Goal: Task Accomplishment & Management: Manage account settings

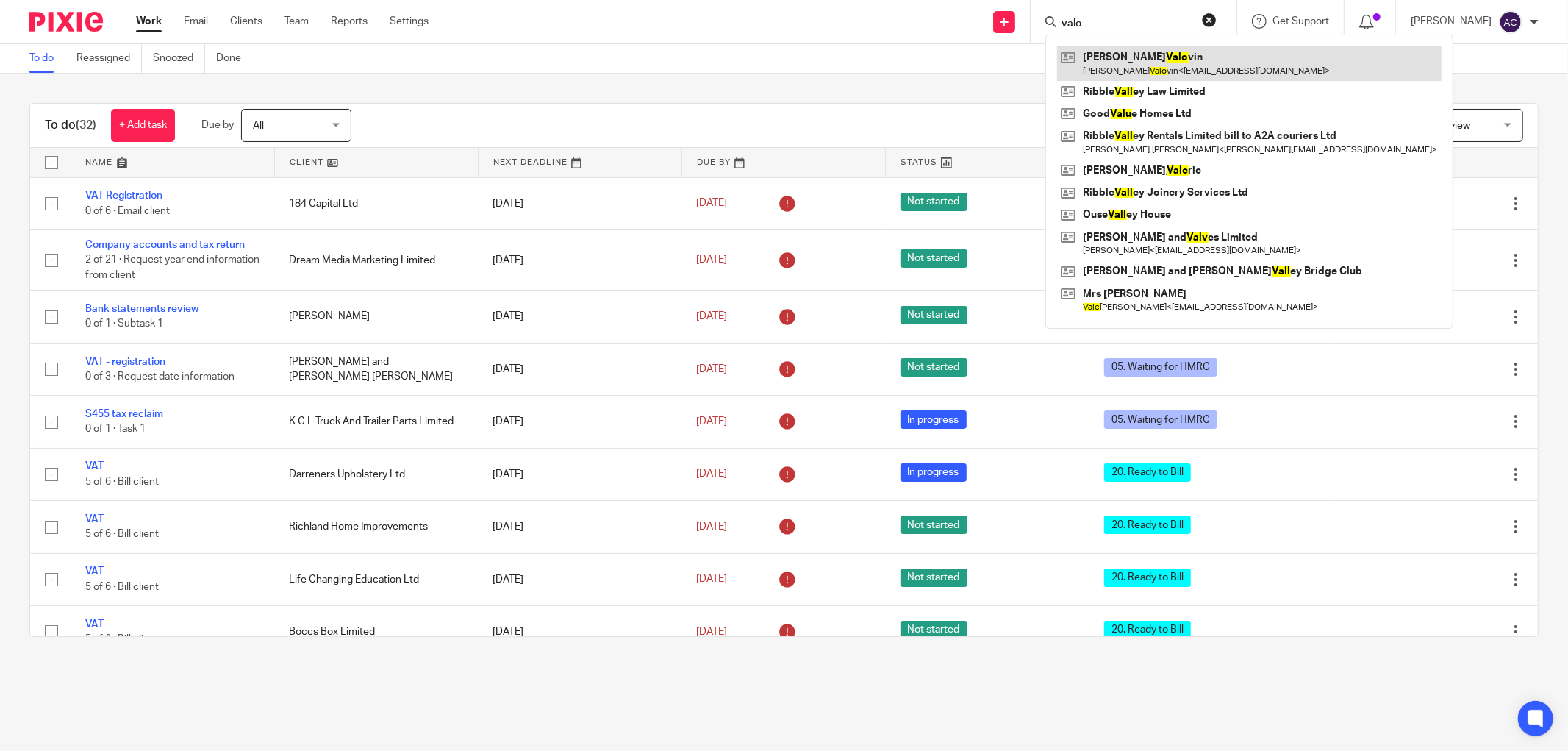
type input "valo"
click at [1108, 55] on link at bounding box center [1250, 63] width 385 height 34
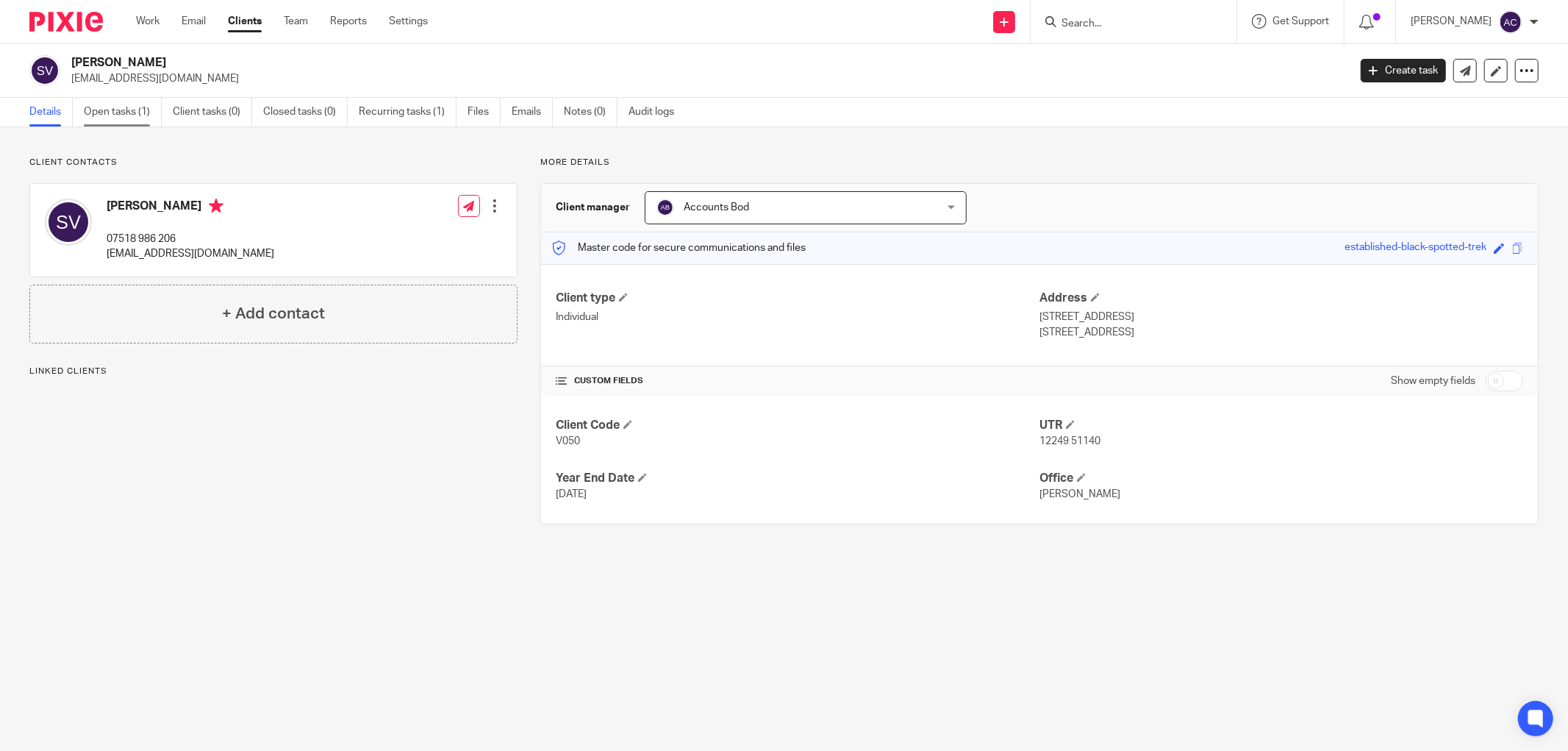
click at [125, 112] on link "Open tasks (1)" at bounding box center [123, 112] width 78 height 28
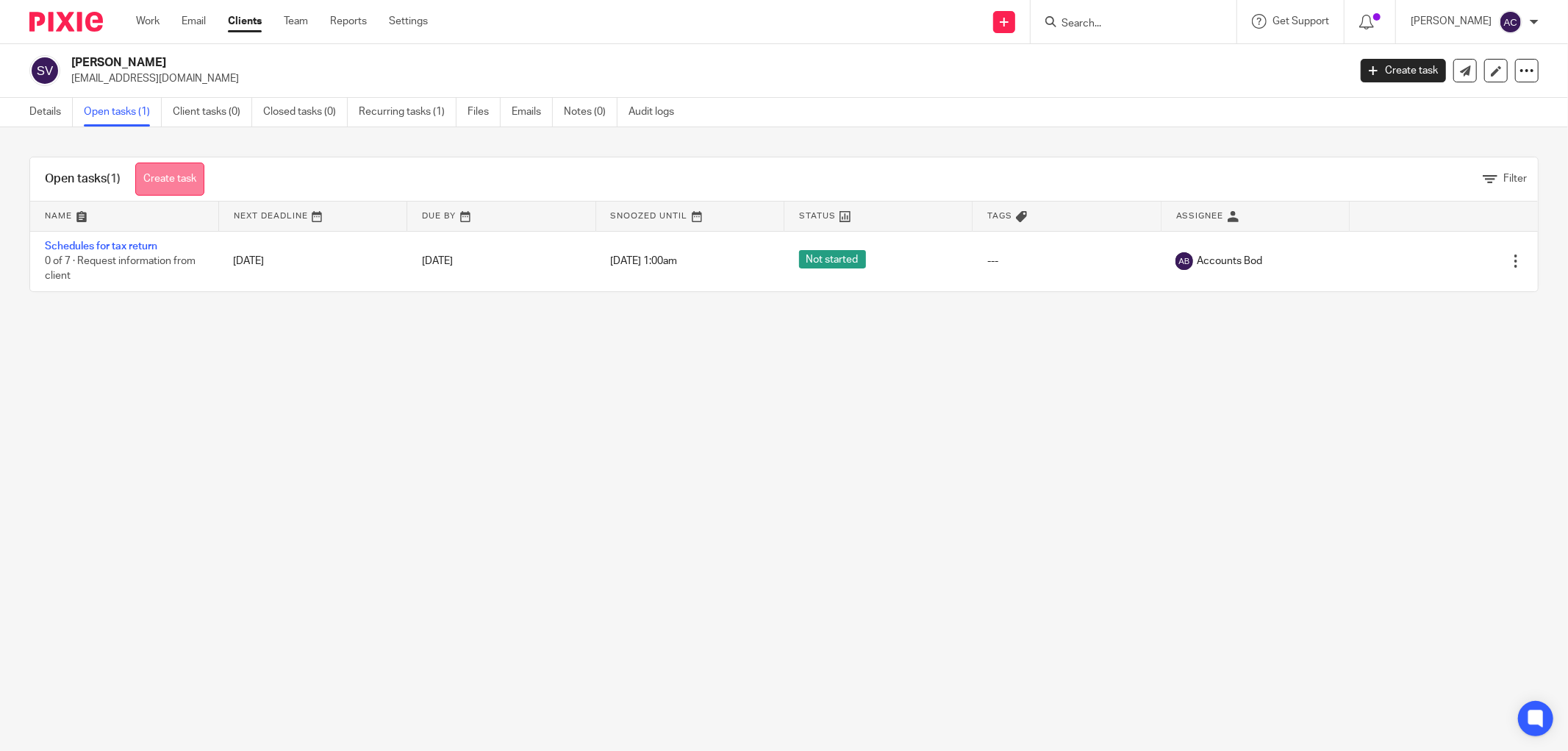
click at [171, 172] on link "Create task" at bounding box center [170, 179] width 69 height 33
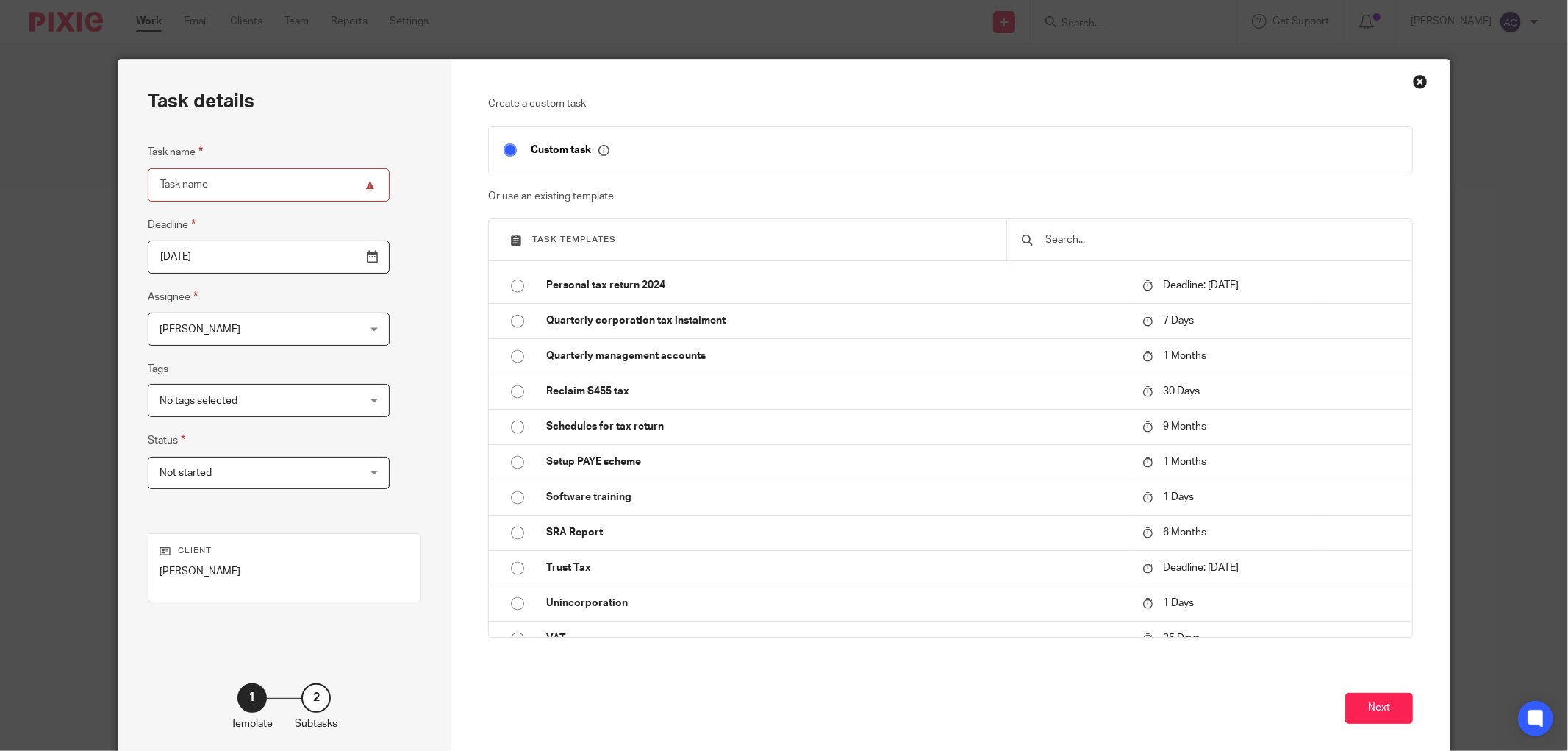
scroll to position [1812, 0]
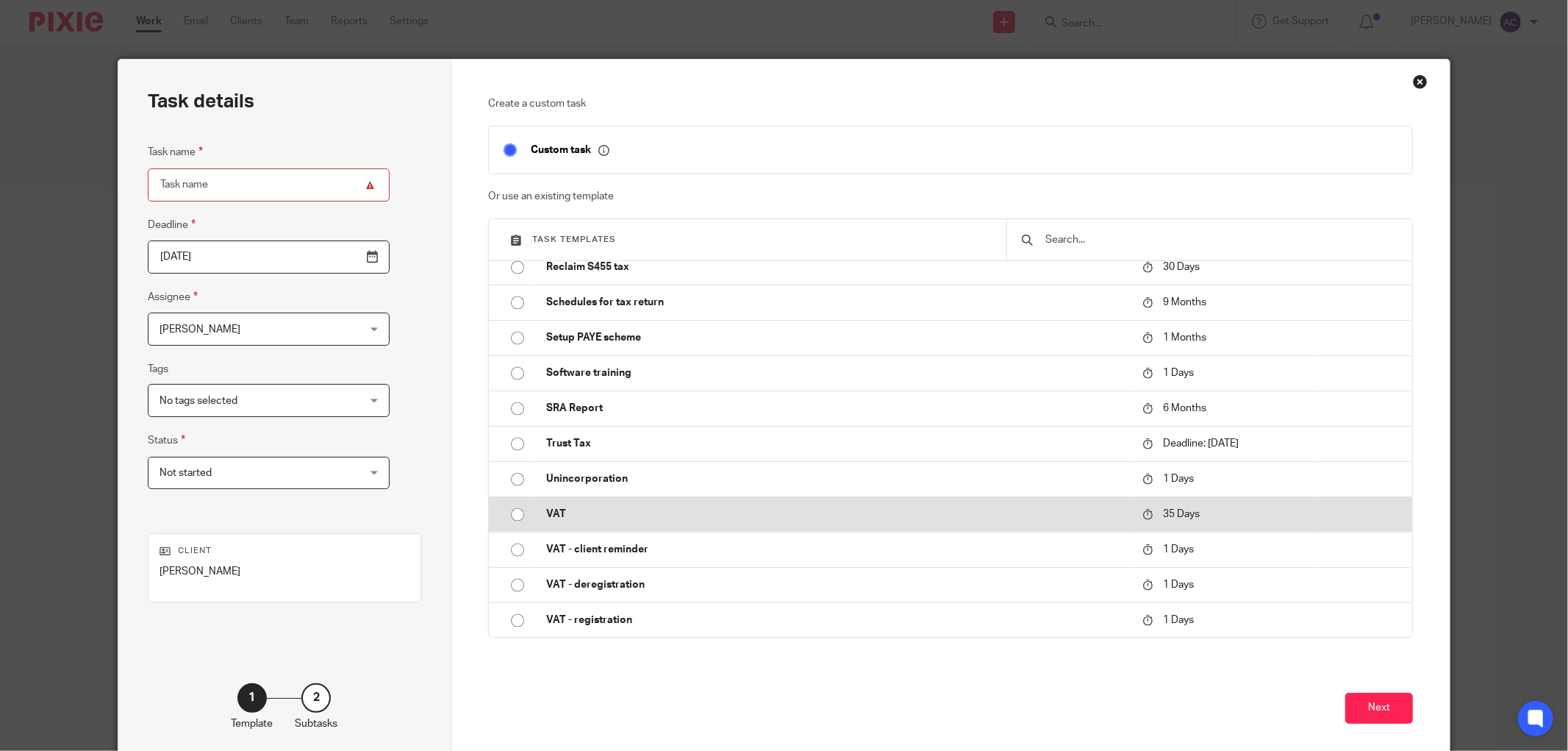
click at [517, 517] on input "radio" at bounding box center [517, 514] width 28 height 28
type input "2025-09-18"
type input "VAT"
checkbox input "false"
radio input "false"
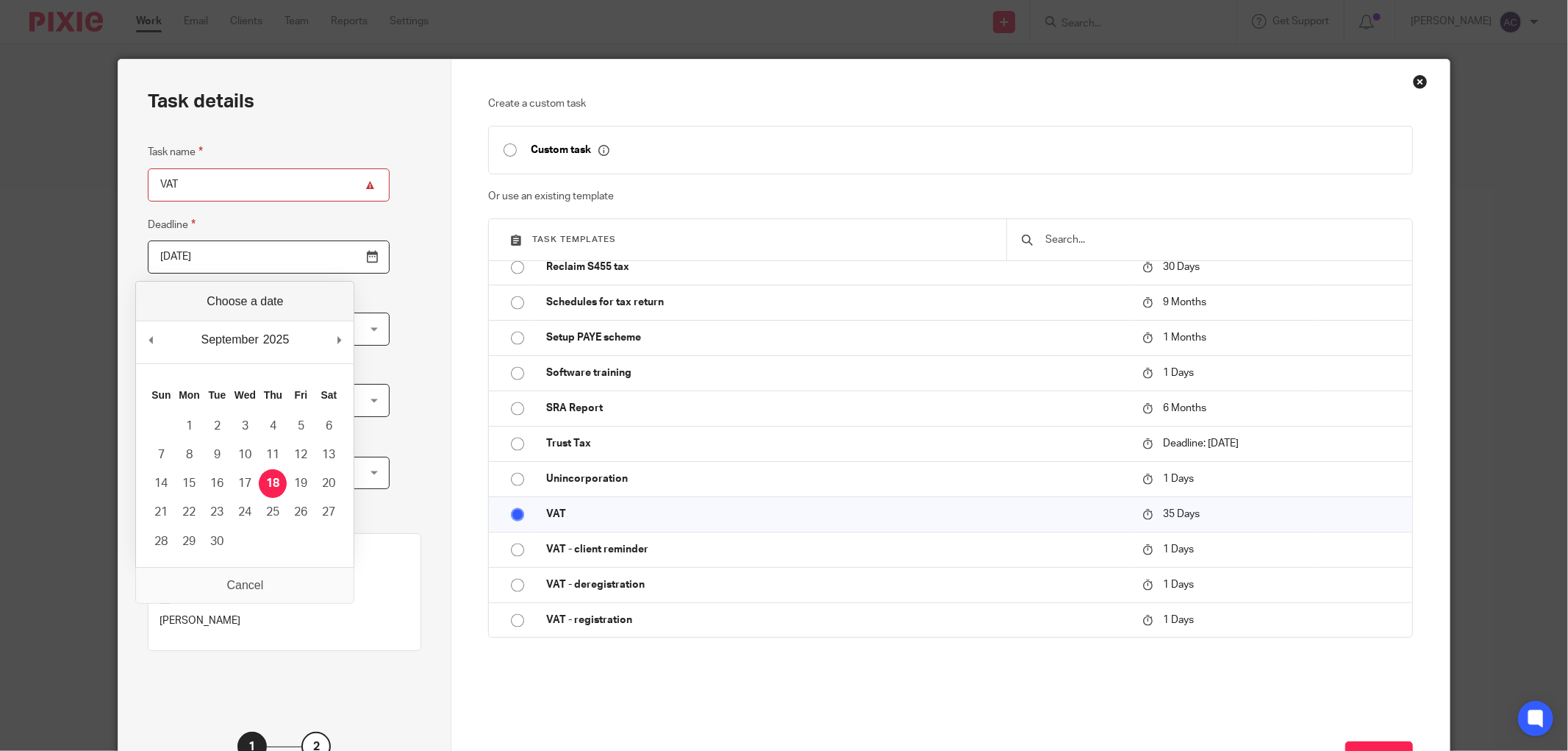
click at [326, 259] on input "2025-09-18" at bounding box center [268, 257] width 242 height 33
click at [334, 341] on div "September January February March April May June July August September October N…" at bounding box center [245, 342] width 218 height 42
type input "2025-10-07"
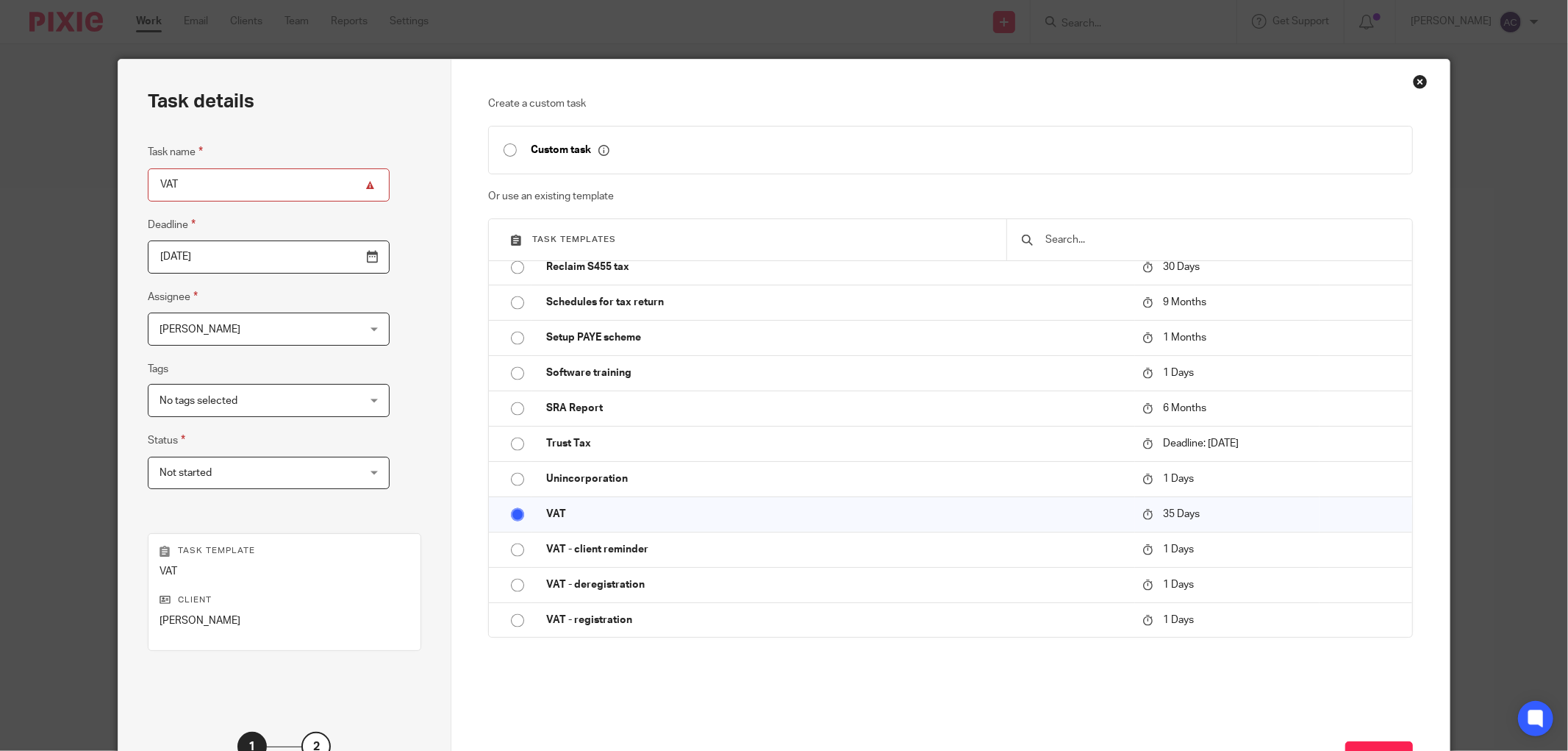
click at [287, 340] on span "[PERSON_NAME]" at bounding box center [251, 328] width 184 height 31
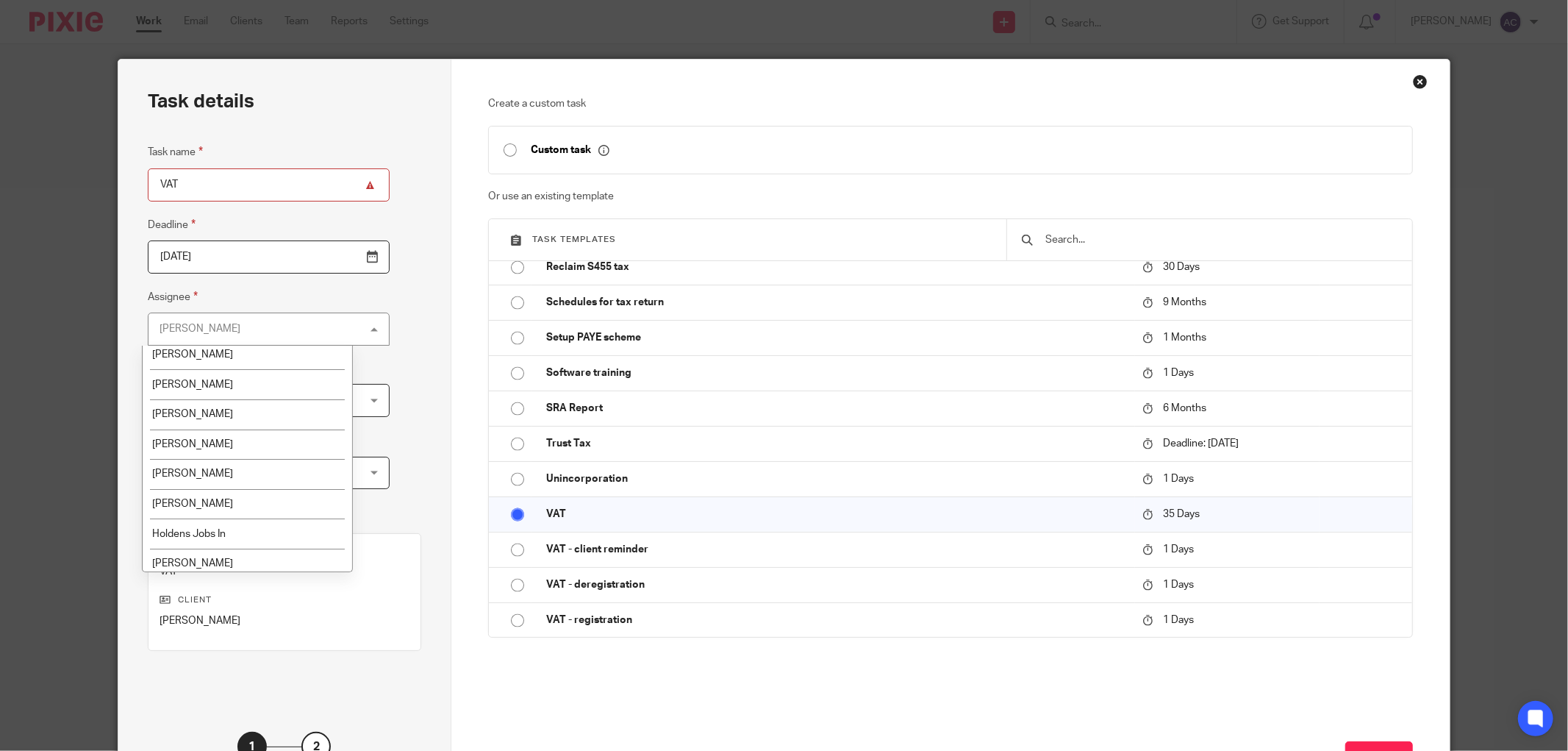
scroll to position [408, 0]
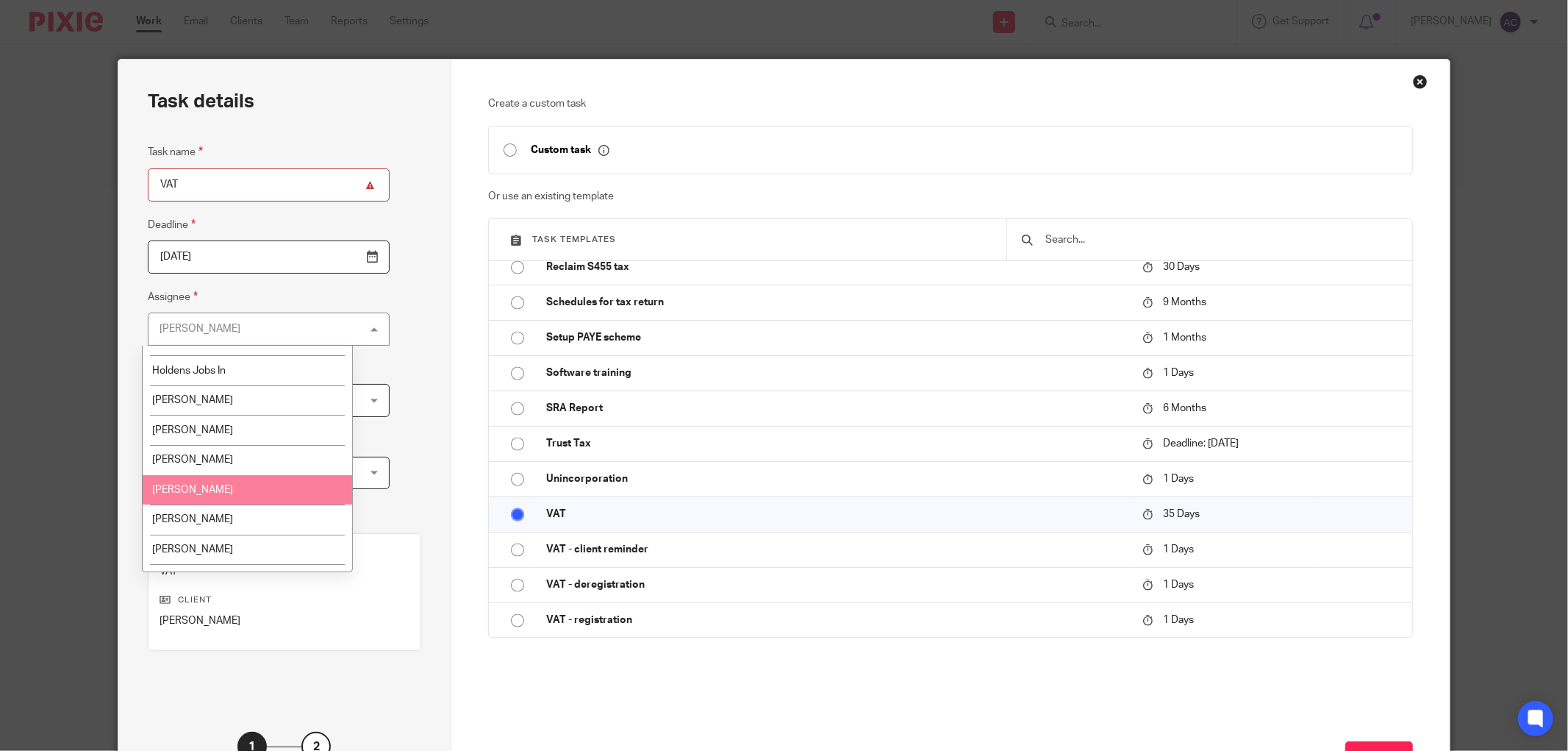
click at [271, 486] on li "[PERSON_NAME]" at bounding box center [248, 490] width 210 height 30
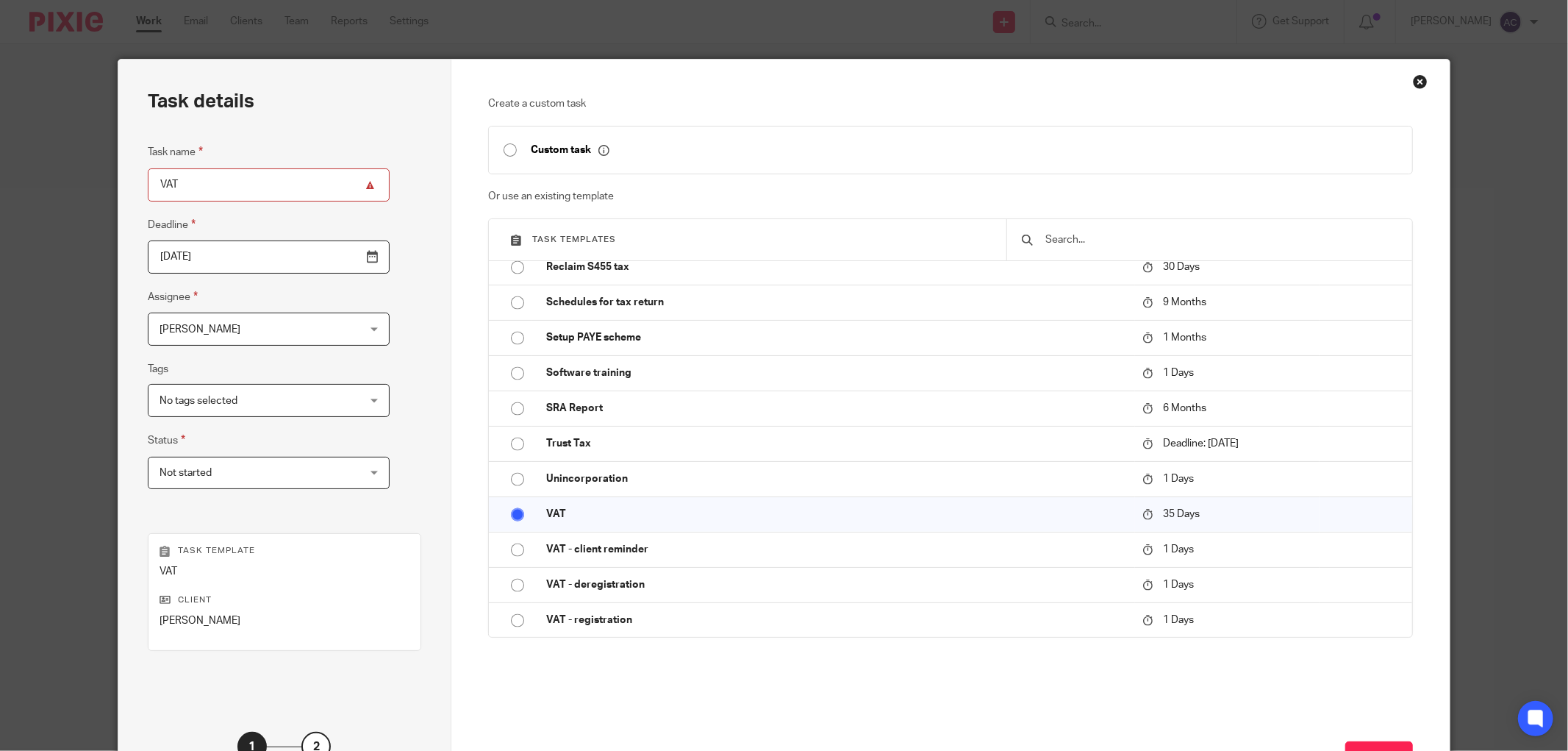
click at [328, 397] on div "No tags selected" at bounding box center [268, 401] width 242 height 33
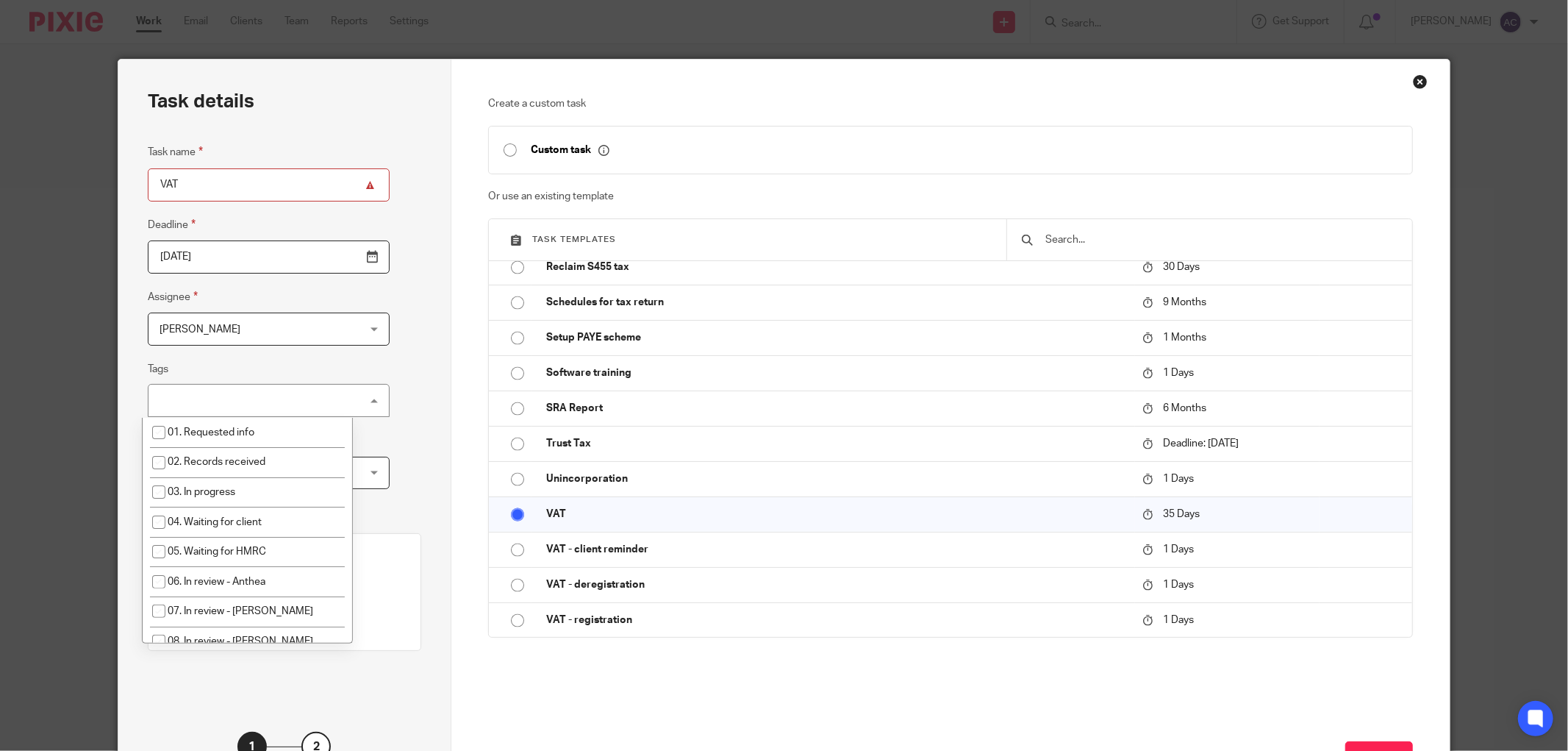
click at [328, 397] on div "No tags selected" at bounding box center [268, 401] width 242 height 33
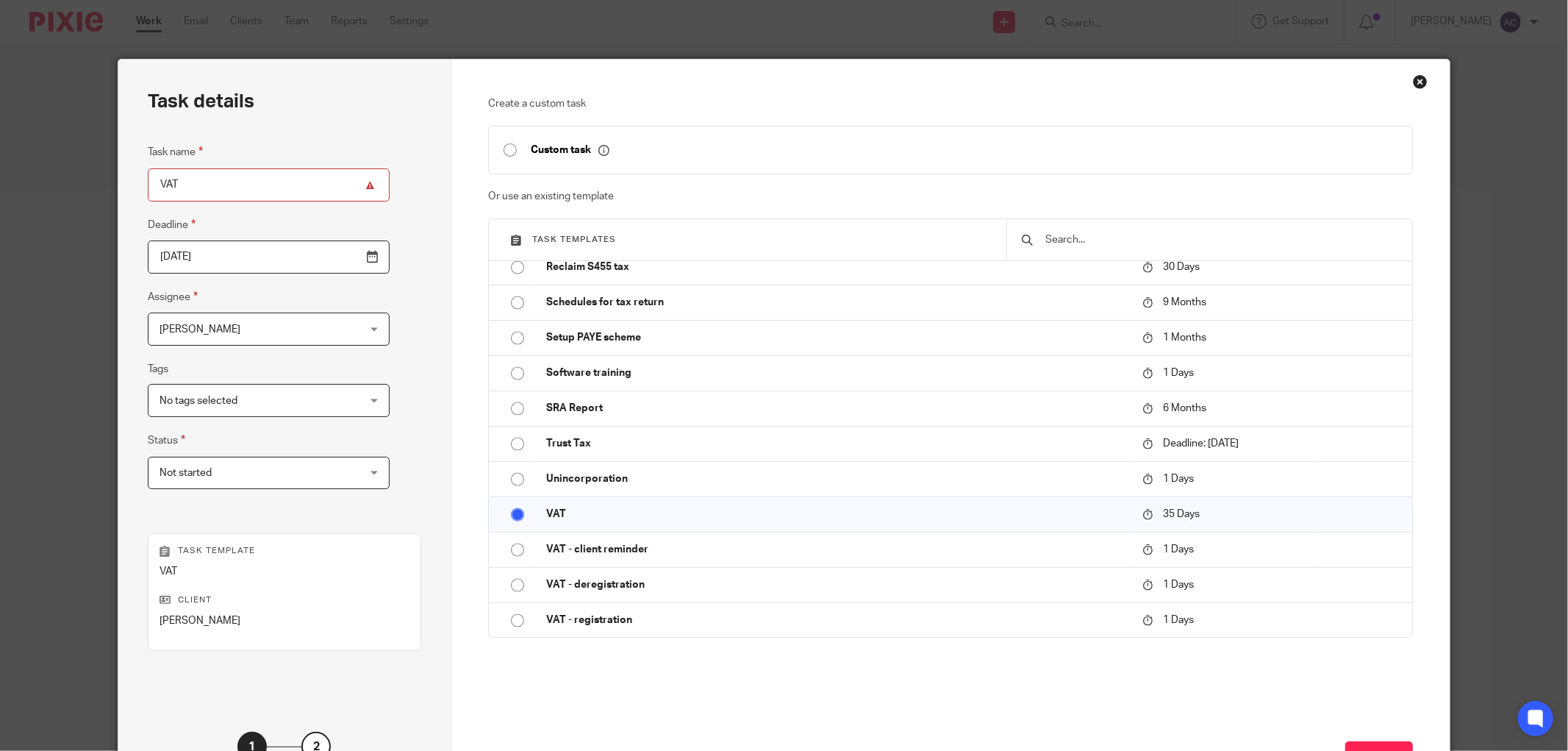
click at [373, 356] on div "Task details Task name VAT Deadline 2025-10-07 Assignee Julie McDonald Julie Mc…" at bounding box center [284, 435] width 333 height 750
click at [324, 403] on div "No tags selected" at bounding box center [268, 401] width 242 height 33
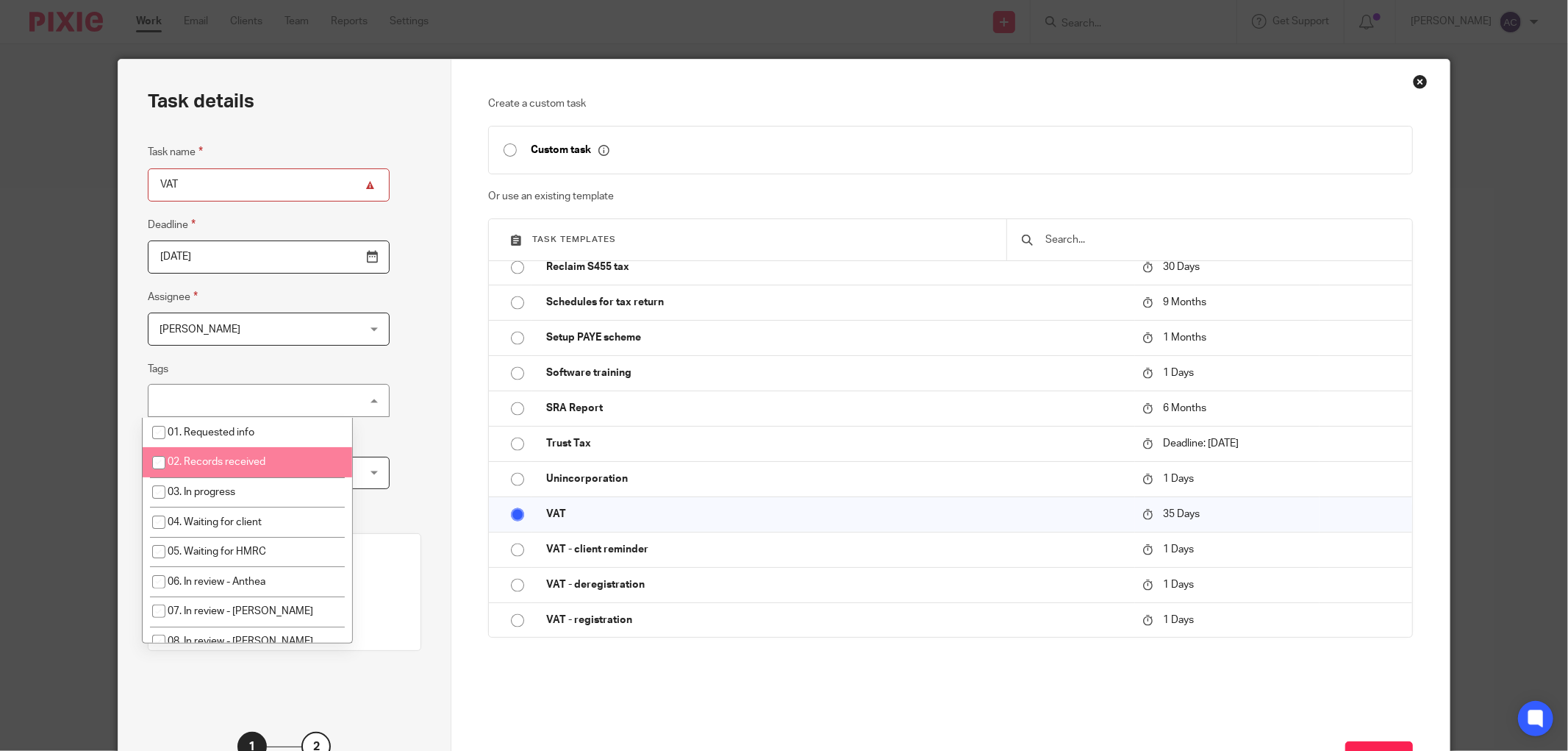
click at [155, 462] on input "checkbox" at bounding box center [159, 462] width 28 height 28
checkbox input "true"
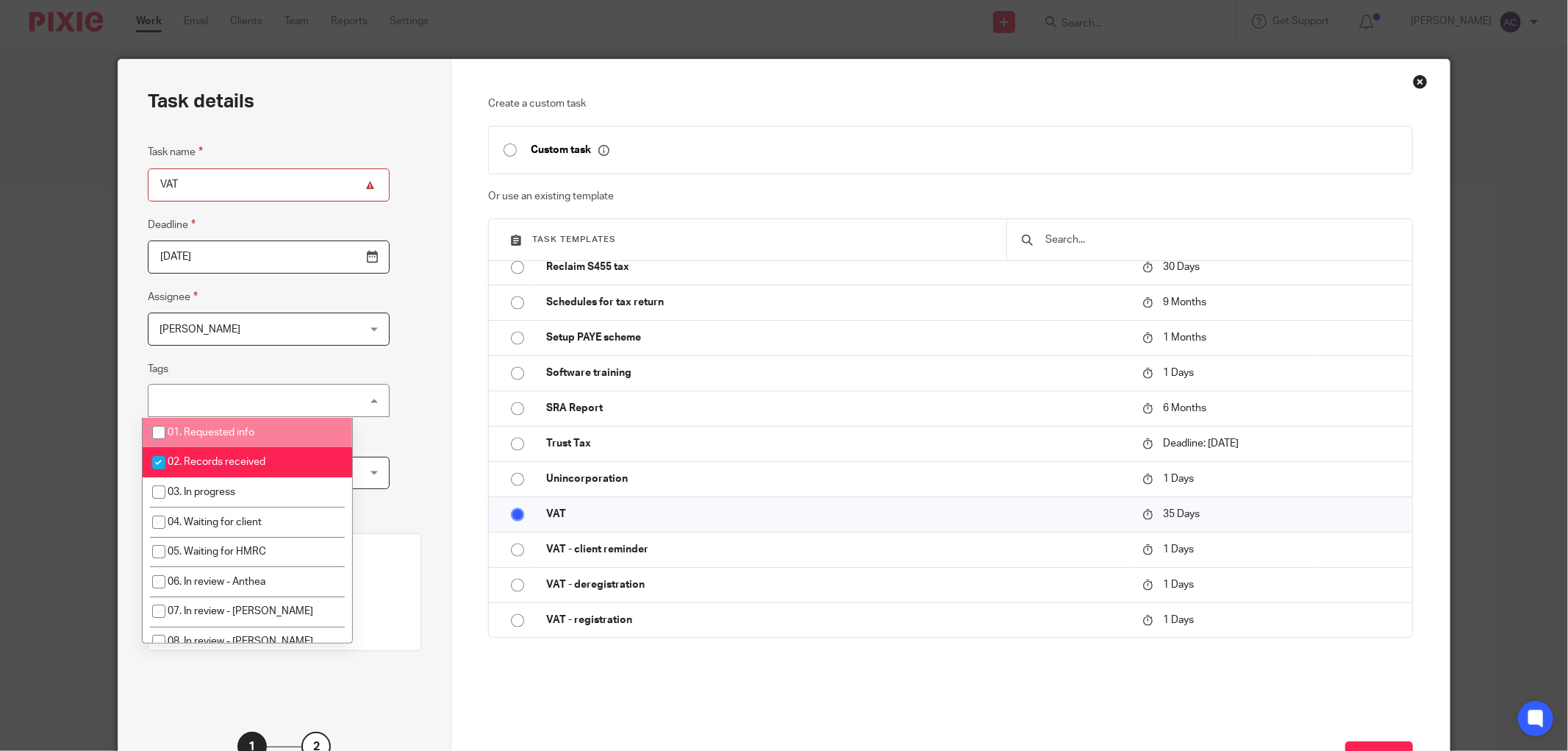
click at [371, 388] on div "Task details Task name VAT Deadline 2025-10-07 Assignee Julie McDonald Julie Mc…" at bounding box center [284, 435] width 333 height 750
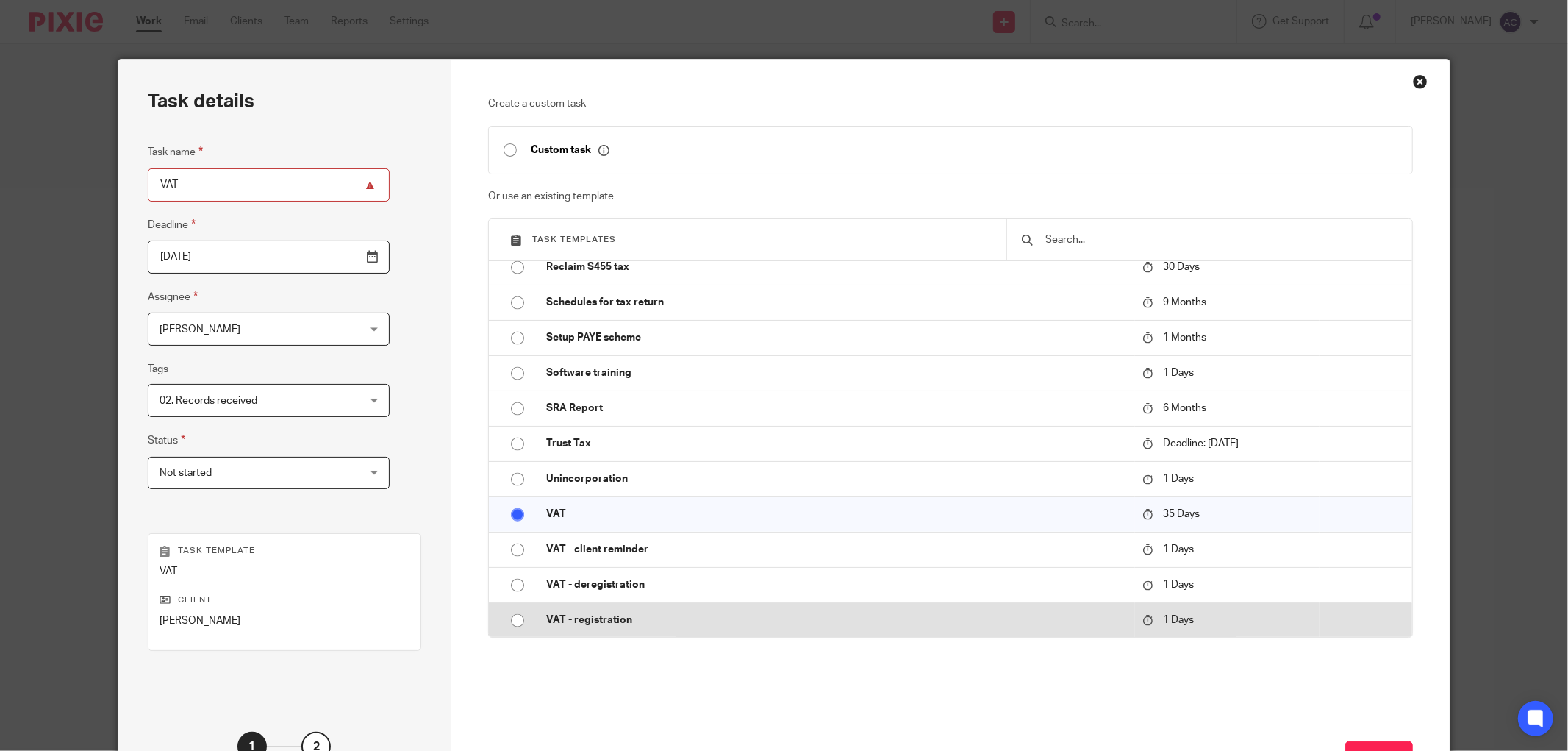
scroll to position [118, 0]
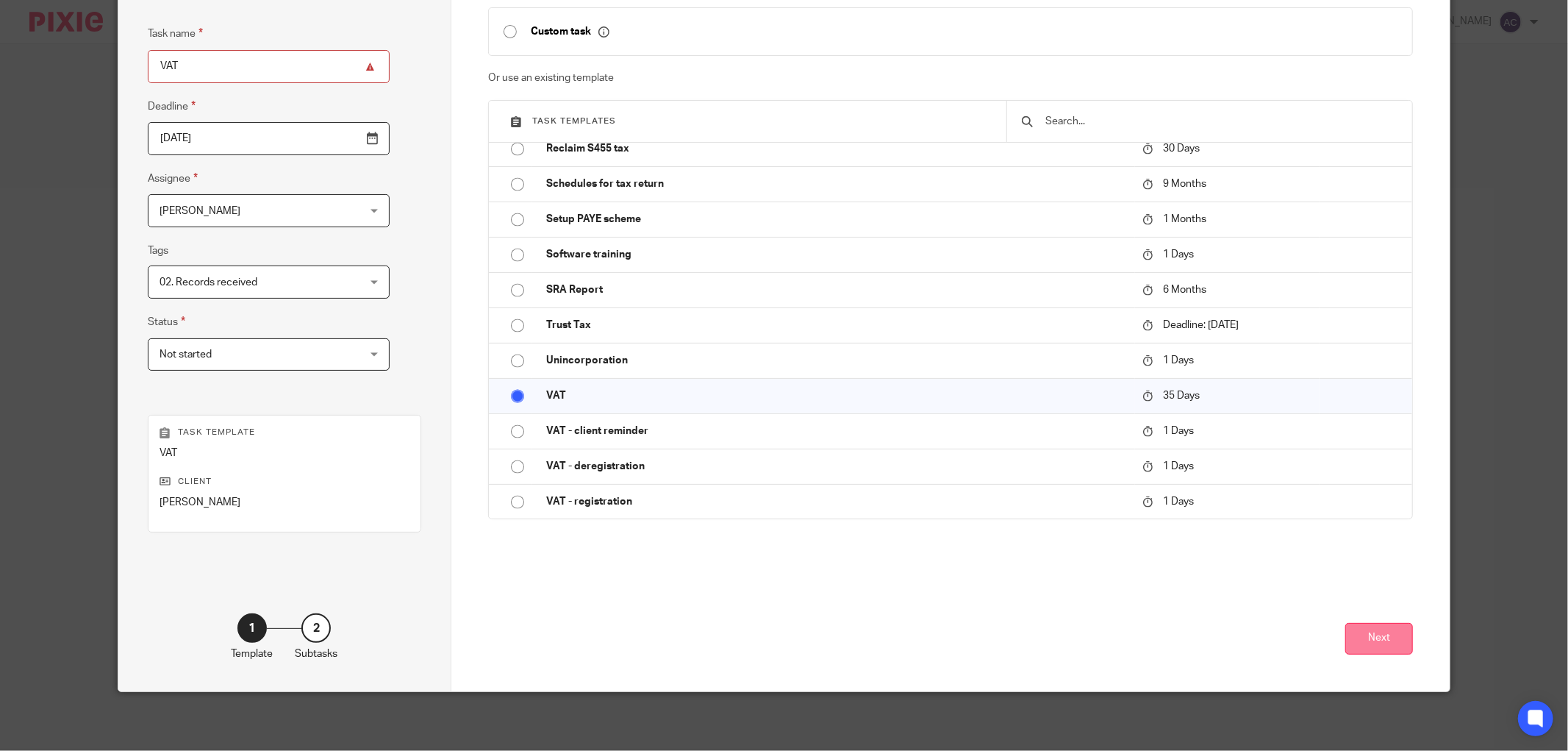
click at [1370, 645] on button "Next" at bounding box center [1379, 639] width 67 height 31
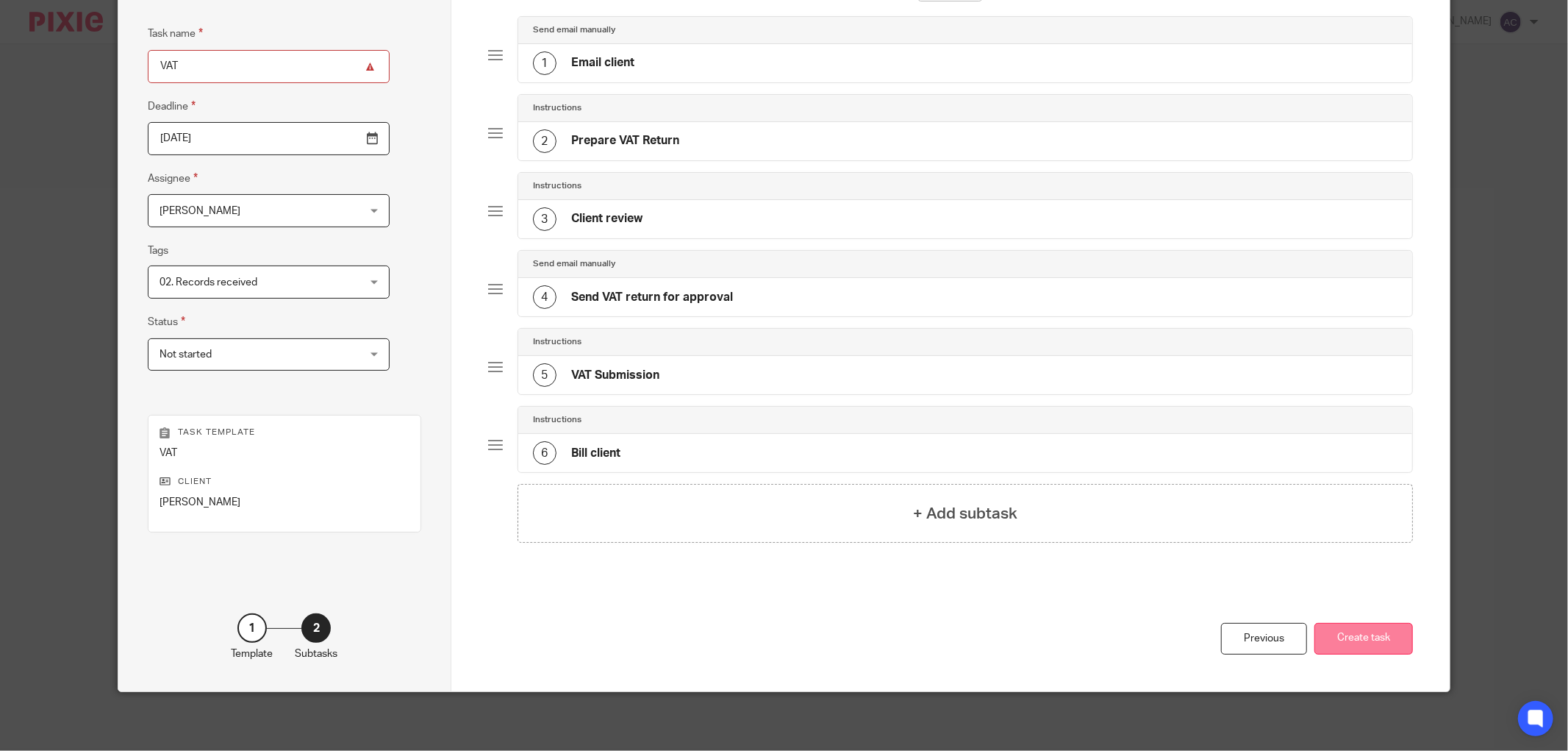
click at [1380, 637] on button "Create task" at bounding box center [1364, 639] width 99 height 31
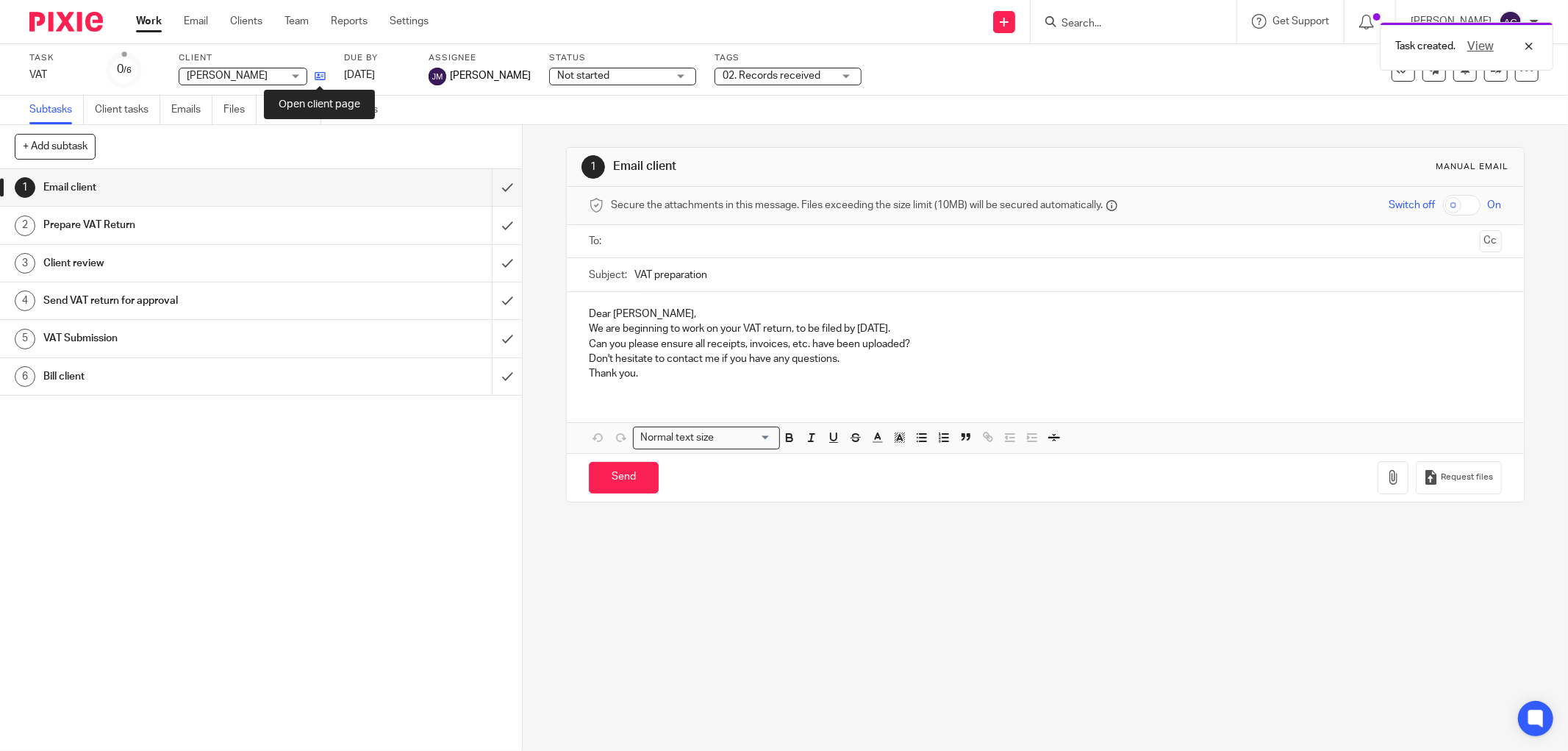
click at [319, 75] on icon at bounding box center [320, 76] width 11 height 11
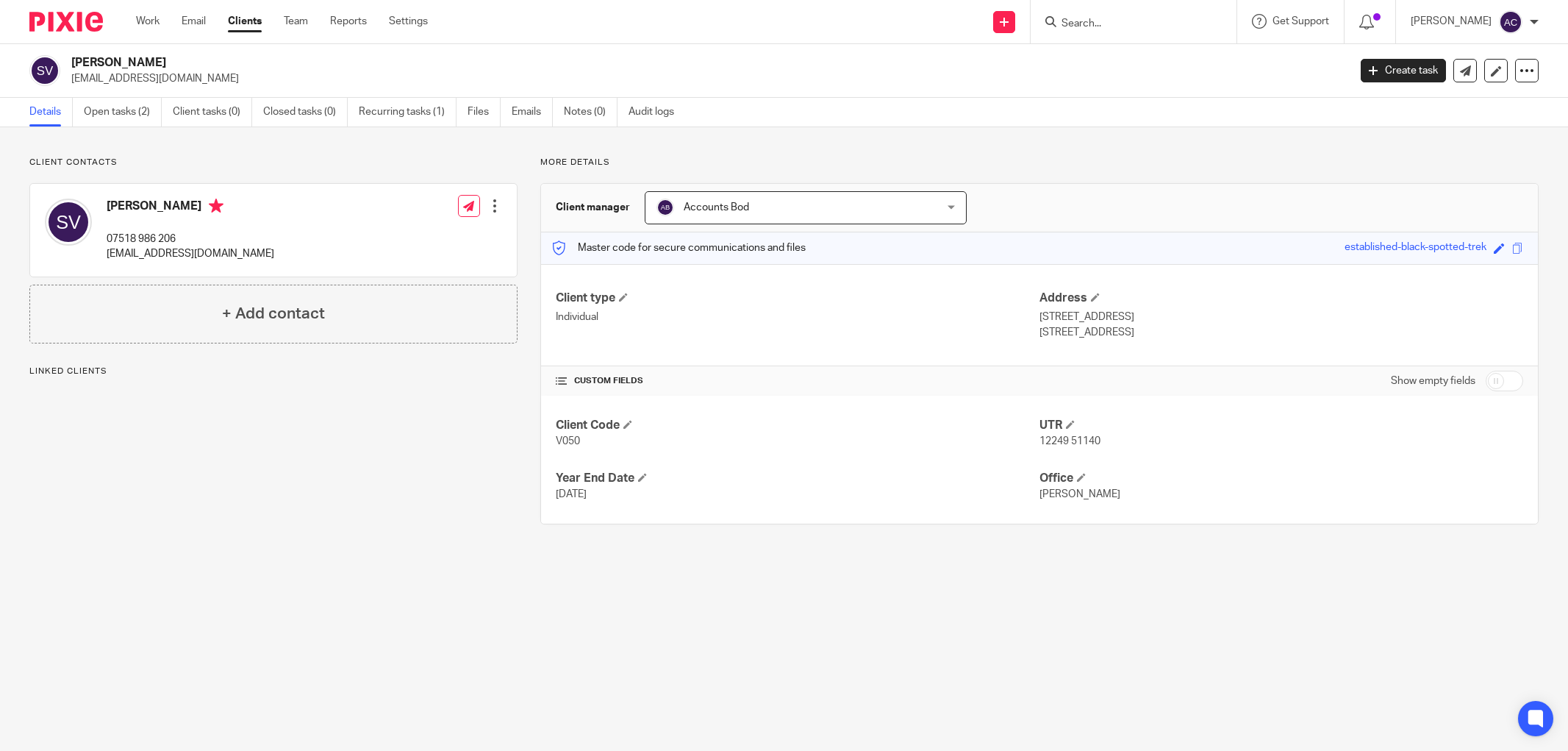
click at [136, 124] on link "Open tasks (2)" at bounding box center [123, 112] width 78 height 28
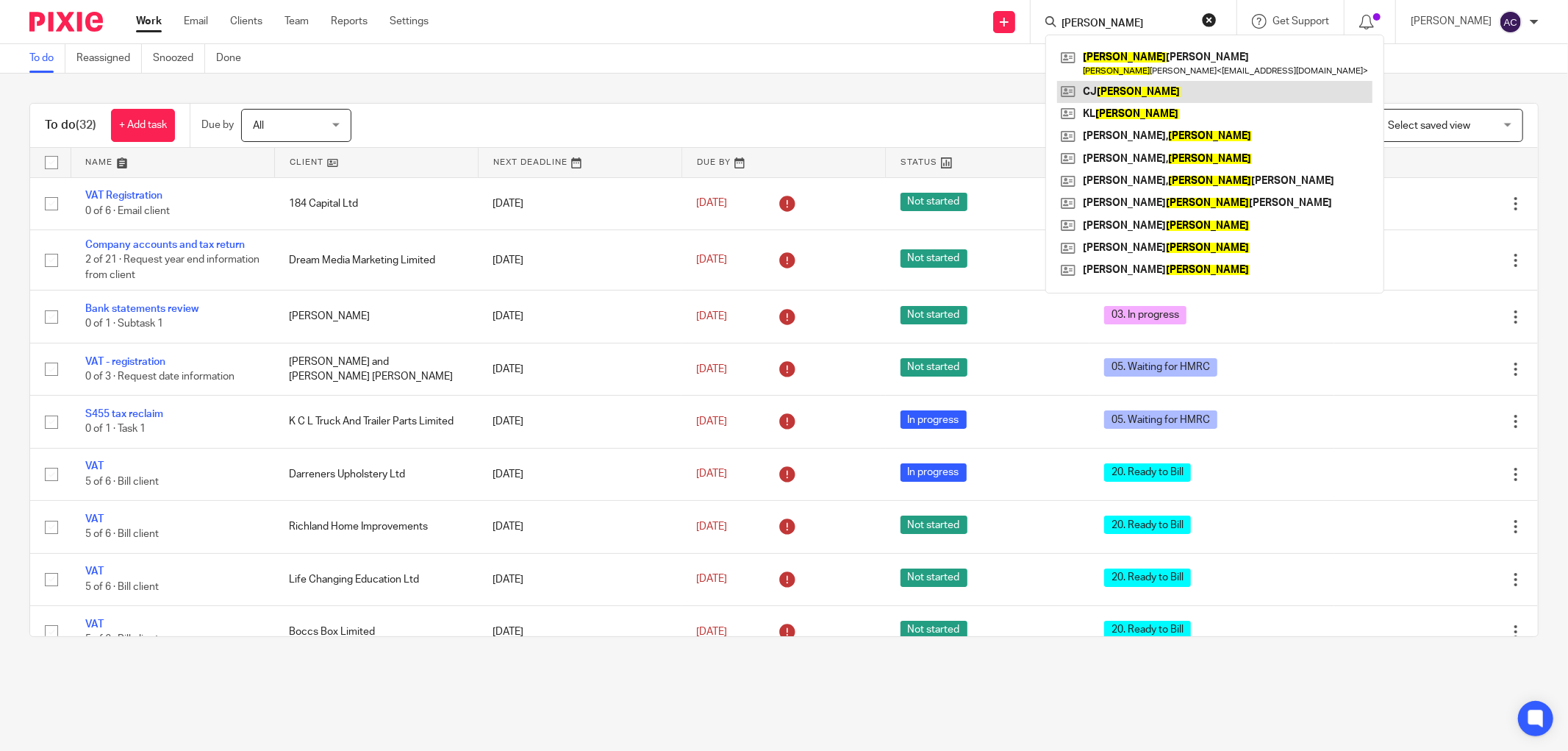
type input "thomas"
click at [1117, 91] on link at bounding box center [1215, 91] width 315 height 22
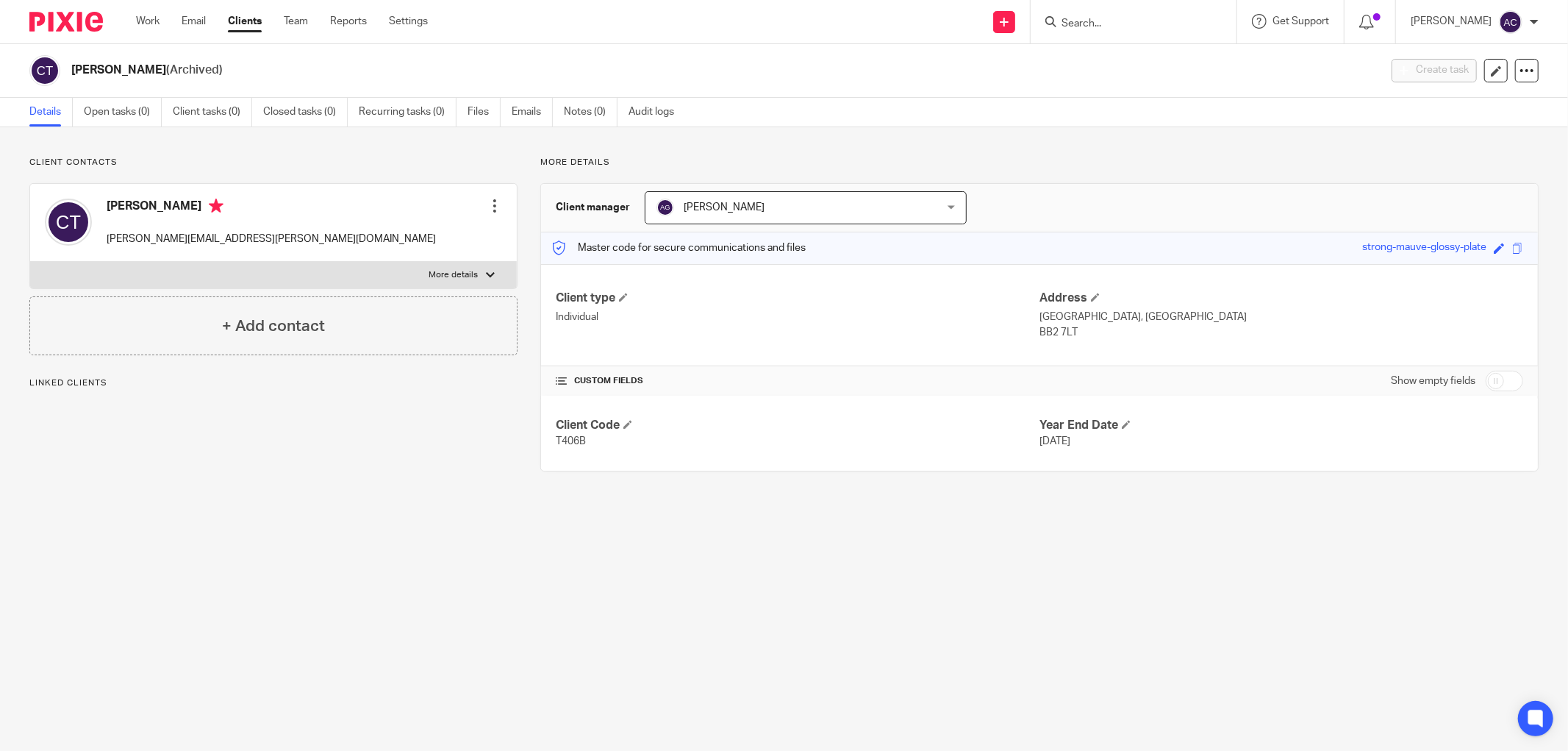
click at [1093, 22] on input "Search" at bounding box center [1126, 25] width 132 height 13
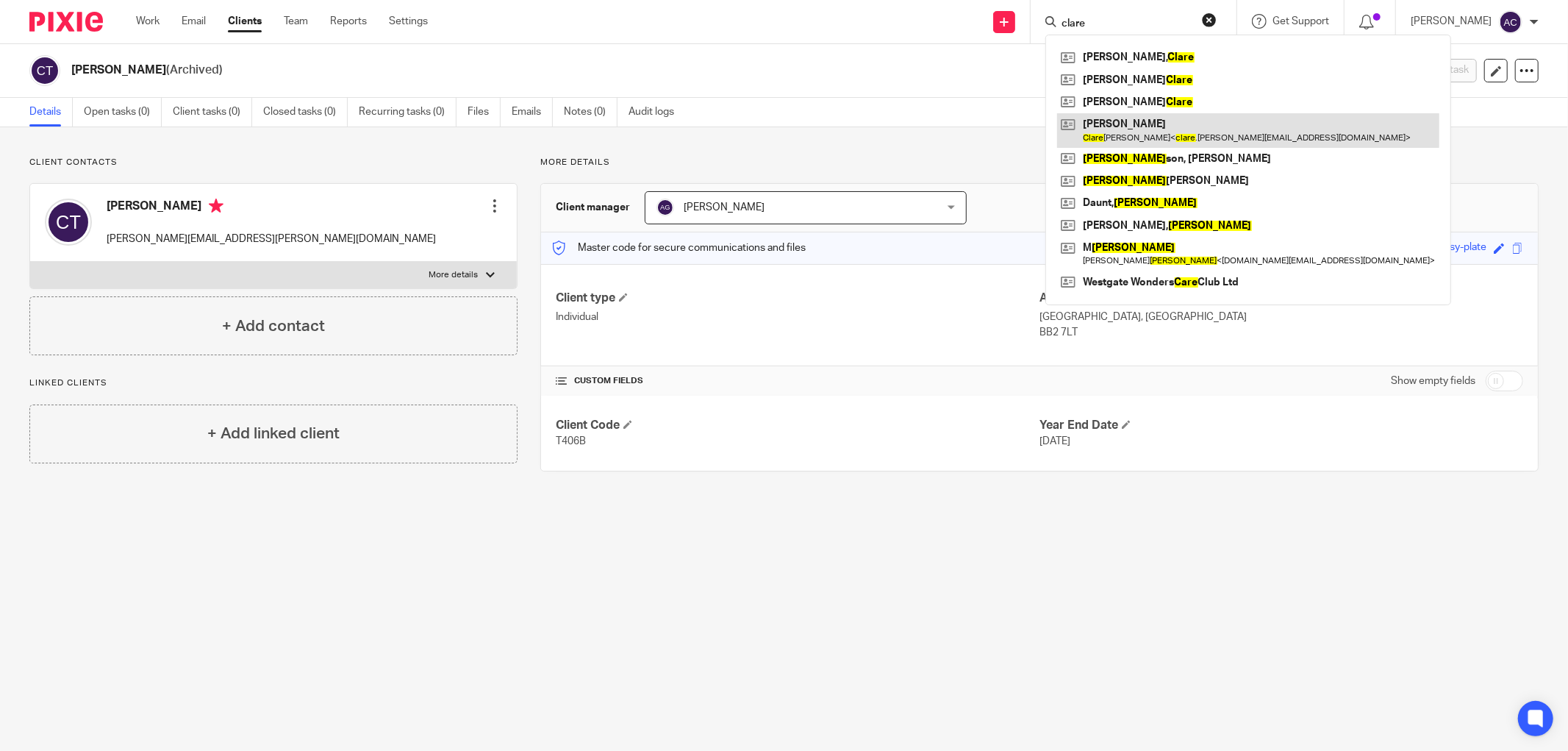
type input "clare"
click at [1202, 126] on link at bounding box center [1248, 130] width 382 height 34
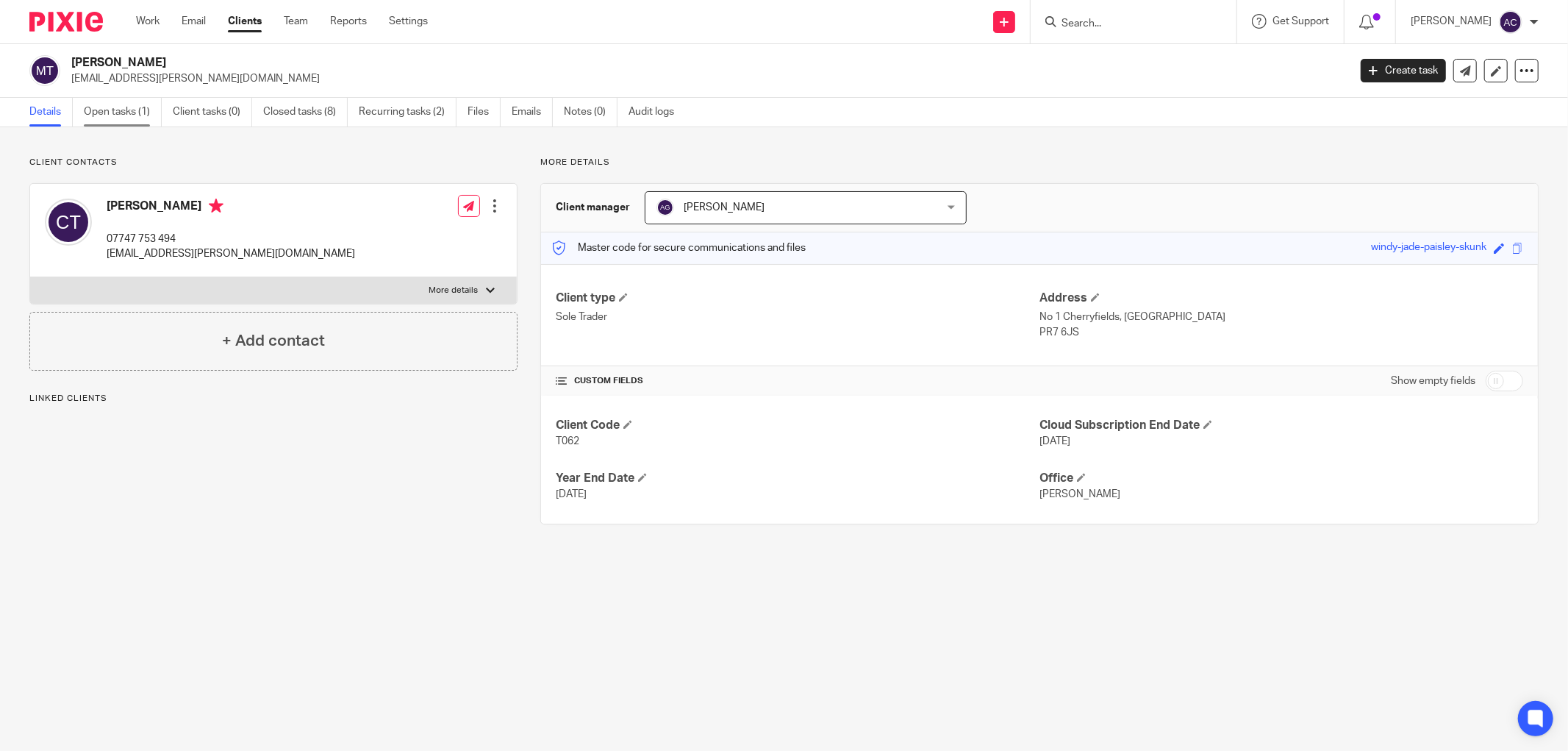
click at [123, 122] on link "Open tasks (1)" at bounding box center [123, 112] width 78 height 28
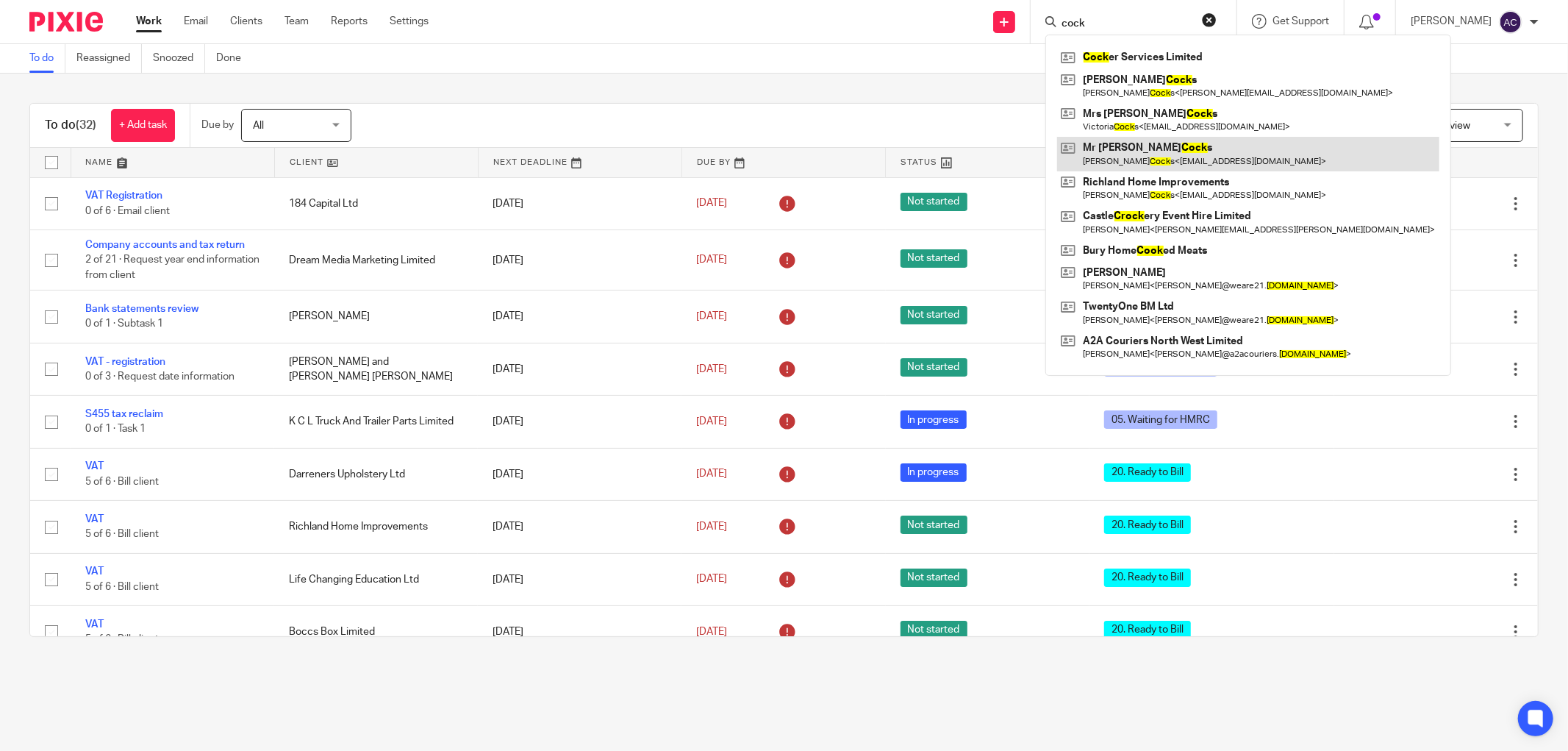
type input "cock"
click at [1145, 148] on link at bounding box center [1248, 153] width 382 height 34
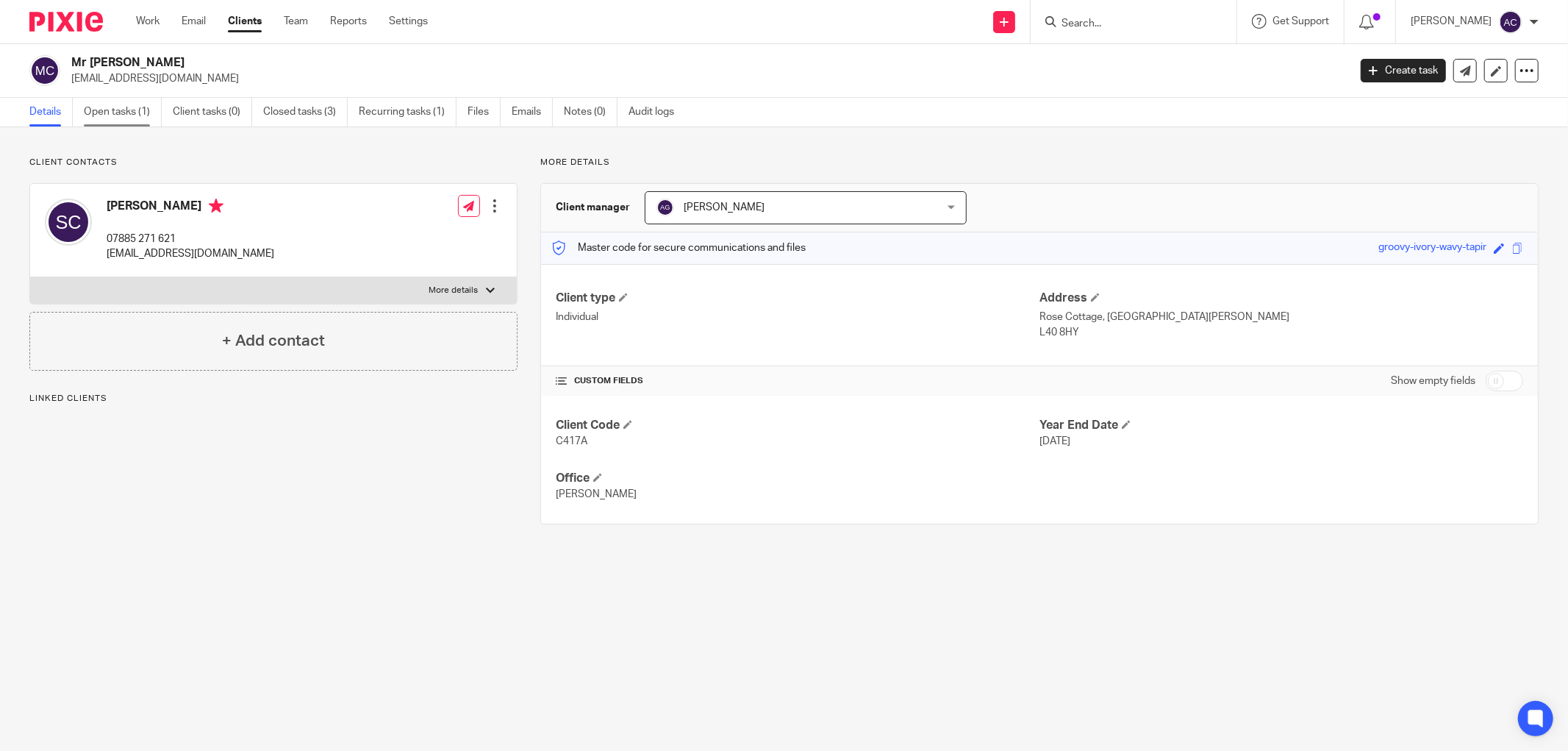
click at [121, 115] on link "Open tasks (1)" at bounding box center [123, 112] width 78 height 28
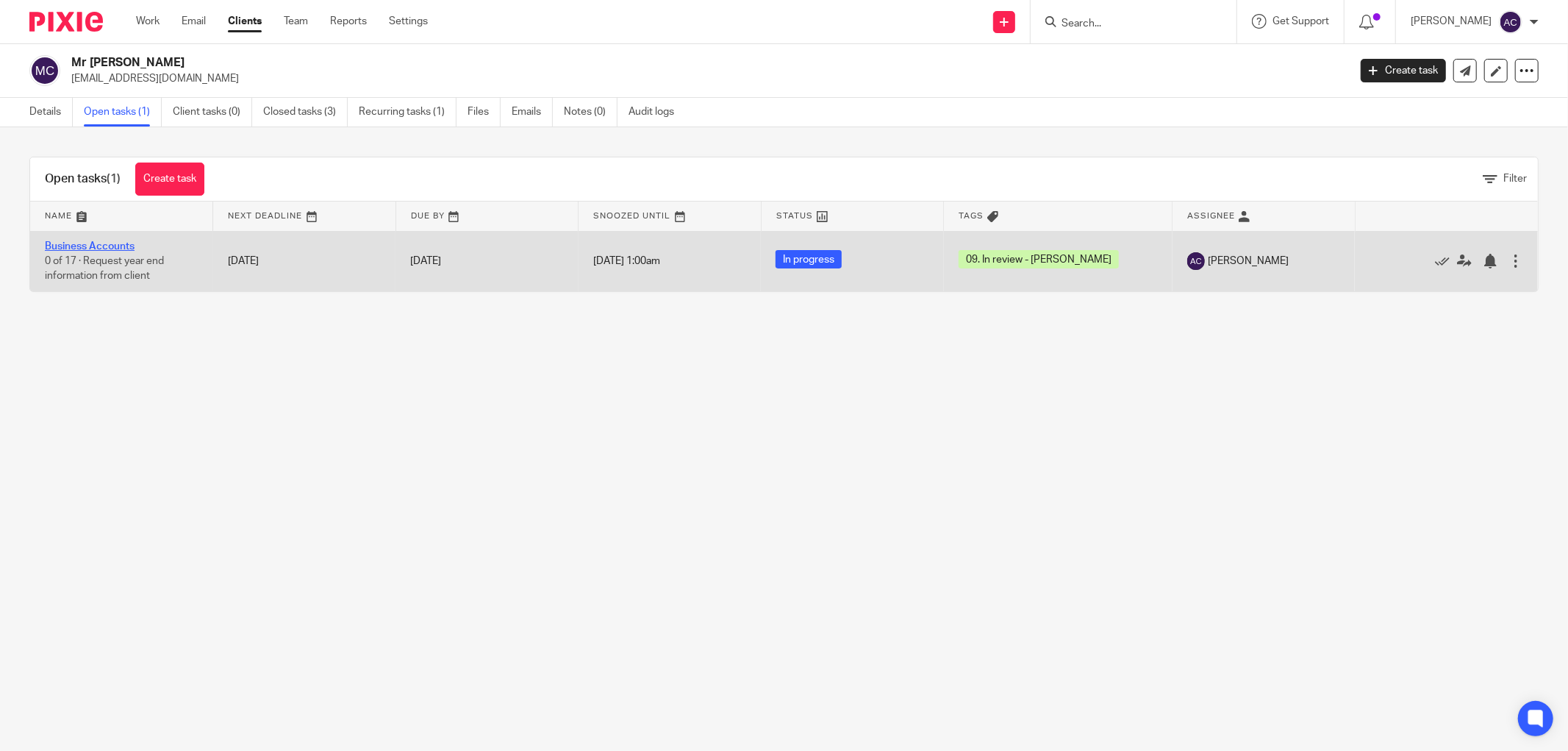
click at [122, 249] on link "Business Accounts" at bounding box center [90, 246] width 90 height 10
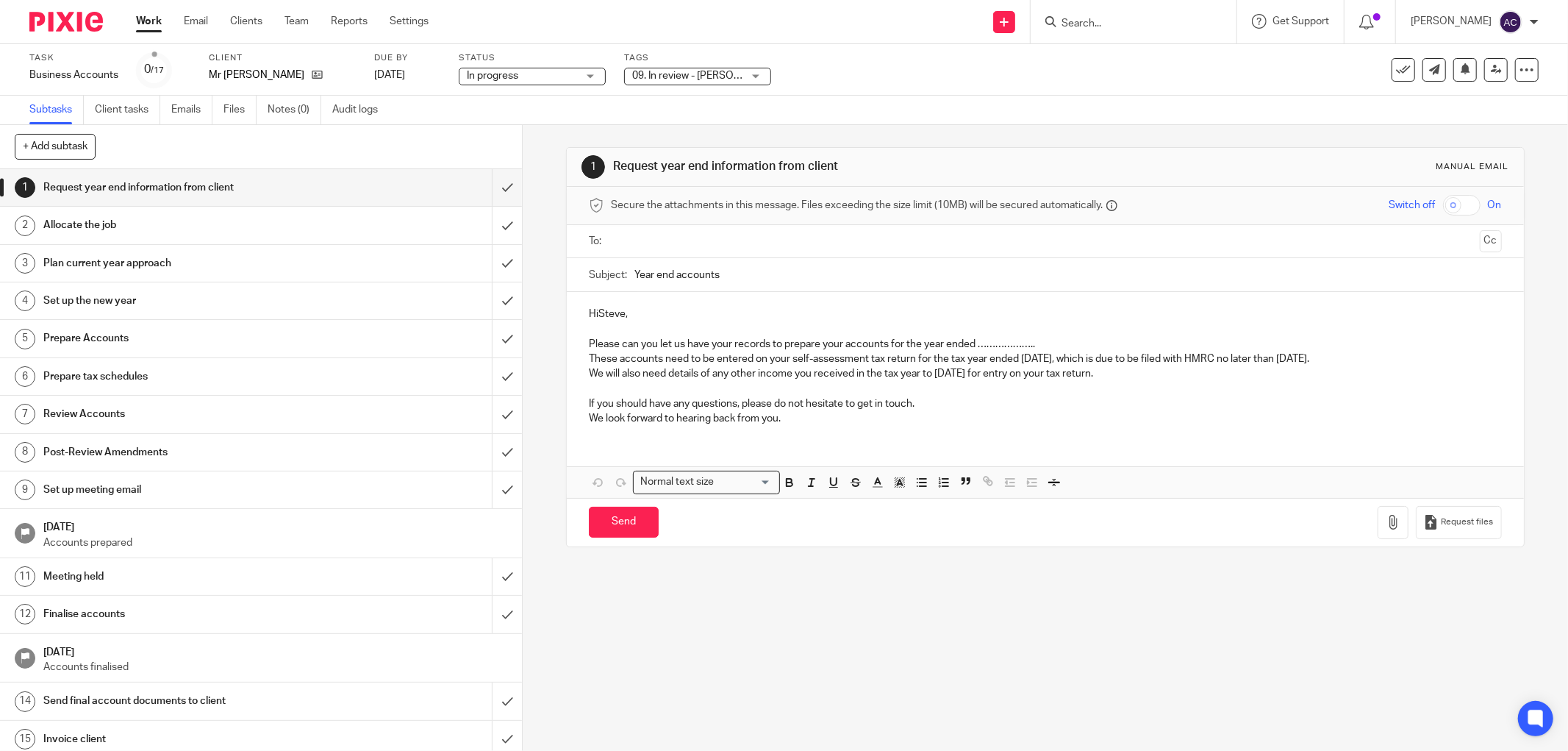
click at [654, 74] on span "09. In review - [PERSON_NAME]" at bounding box center [705, 76] width 146 height 10
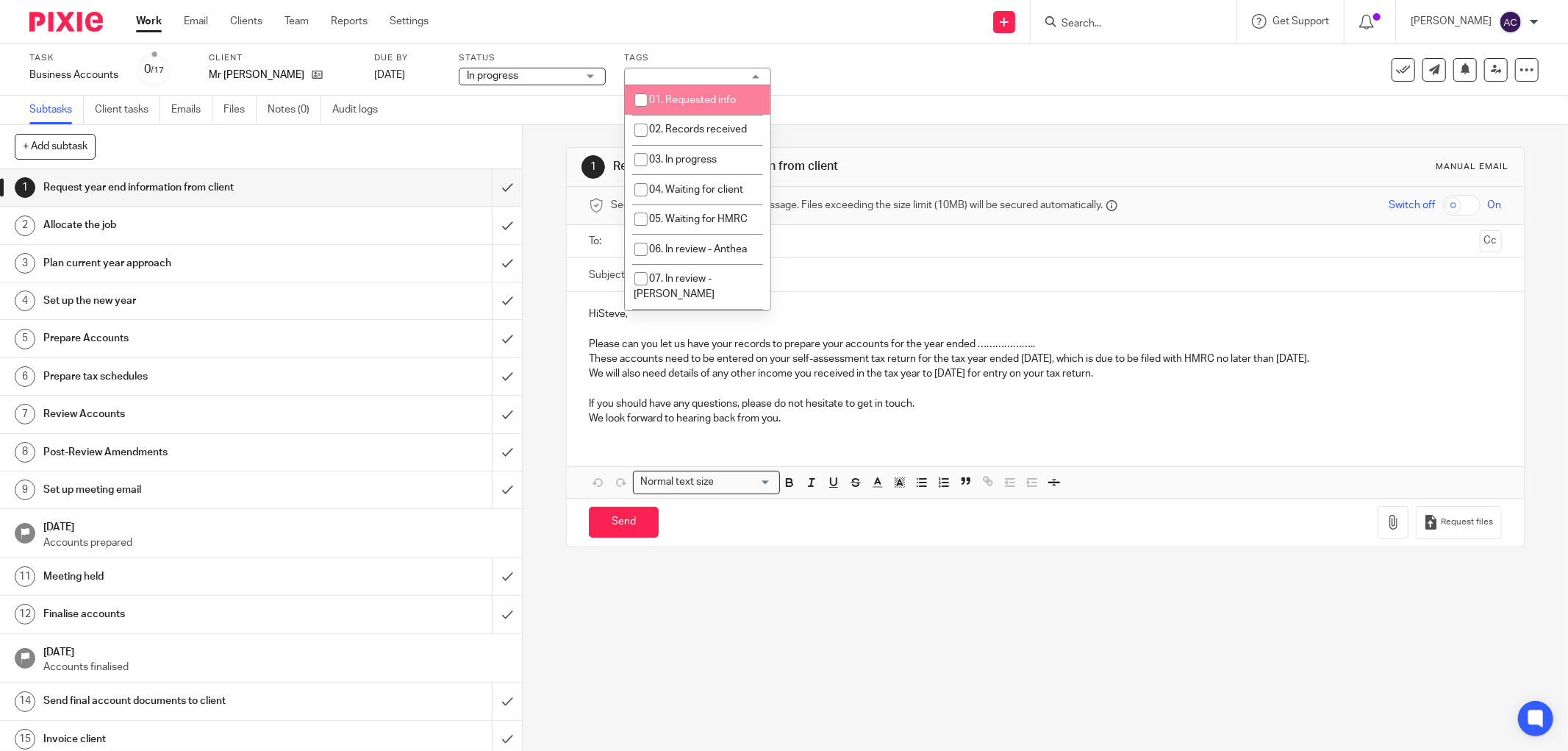
scroll to position [196, 0]
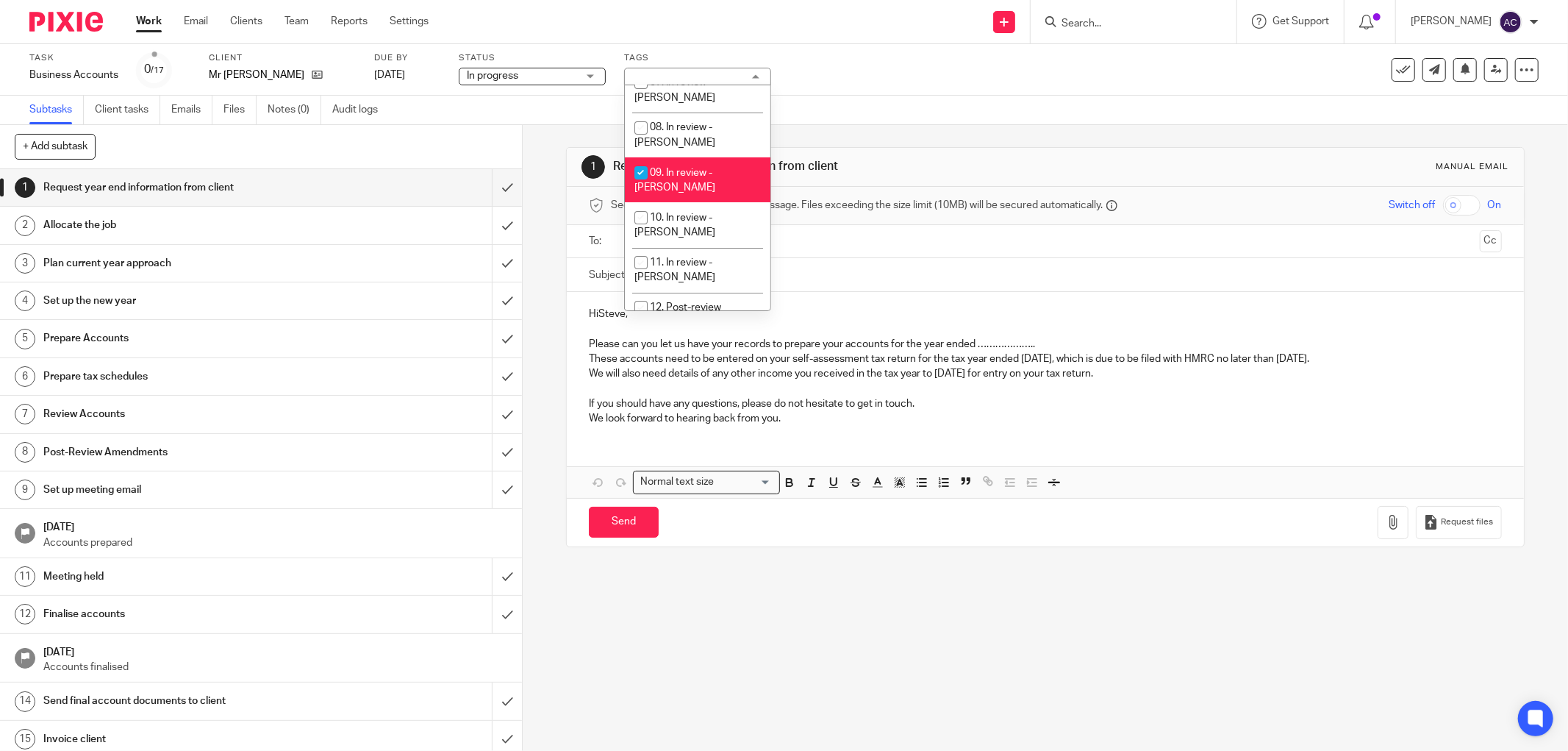
click at [650, 159] on input "checkbox" at bounding box center [641, 172] width 28 height 28
checkbox input "false"
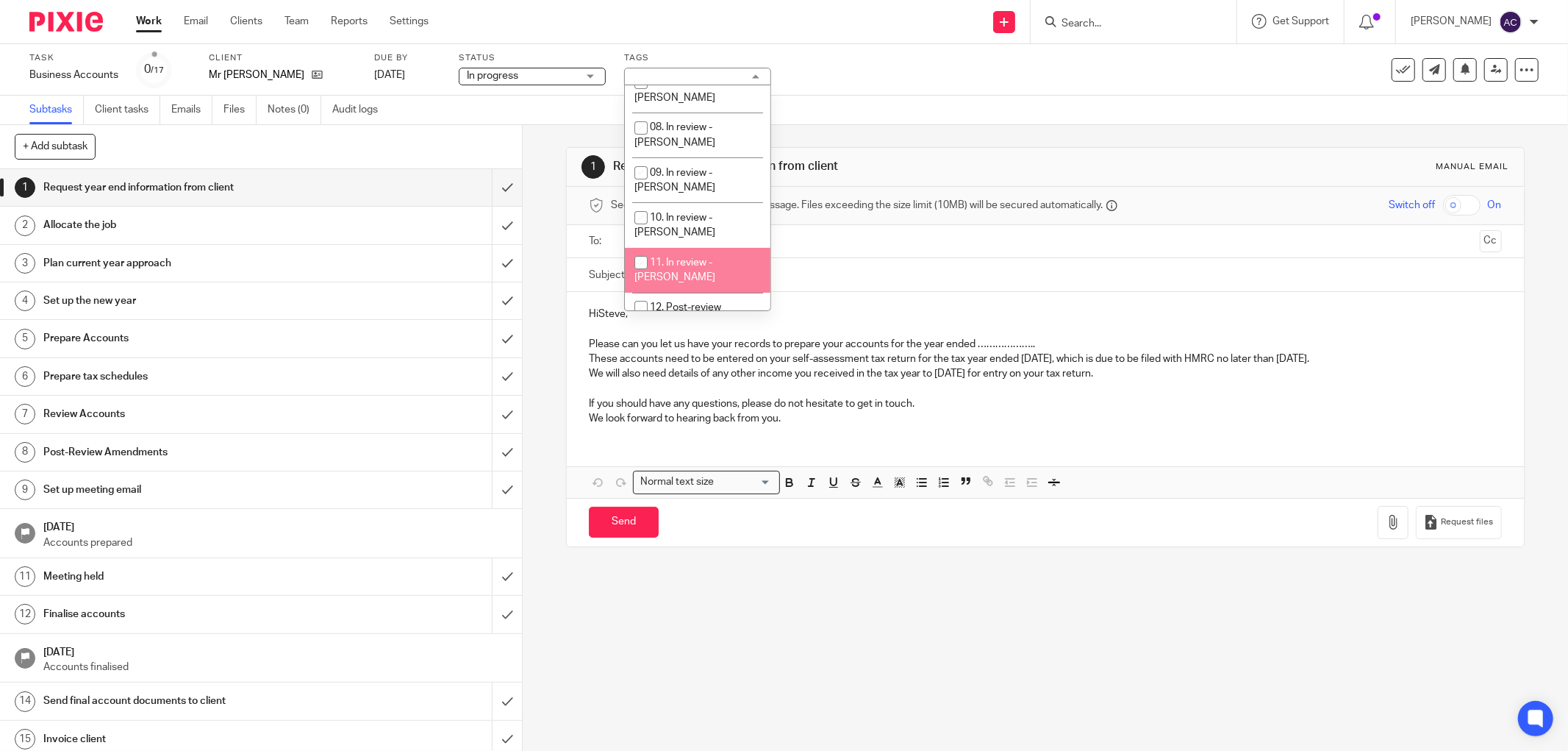
scroll to position [394, 0]
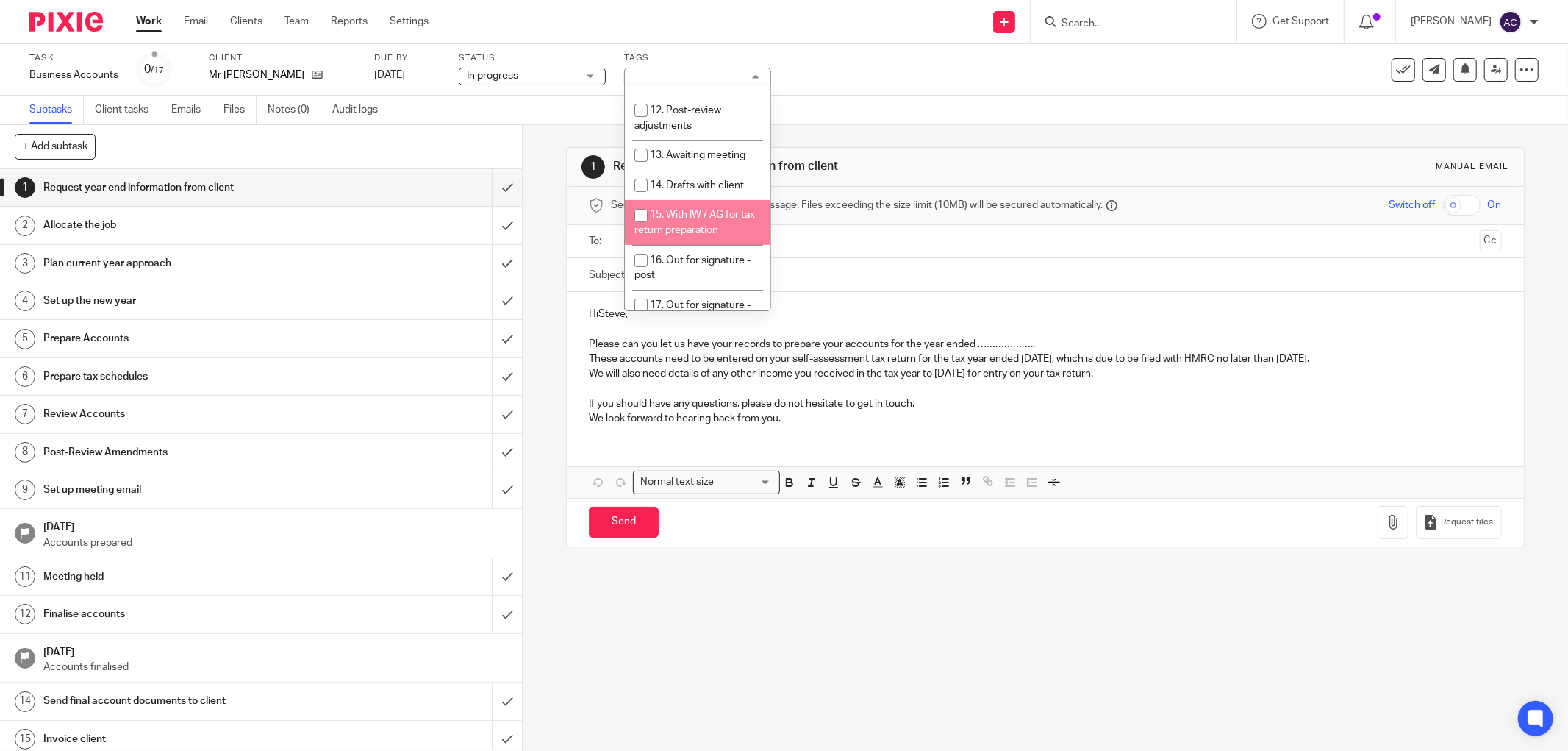
click at [700, 210] on span "15. With IW / AG for tax return preparation" at bounding box center [695, 222] width 121 height 25
checkbox input "true"
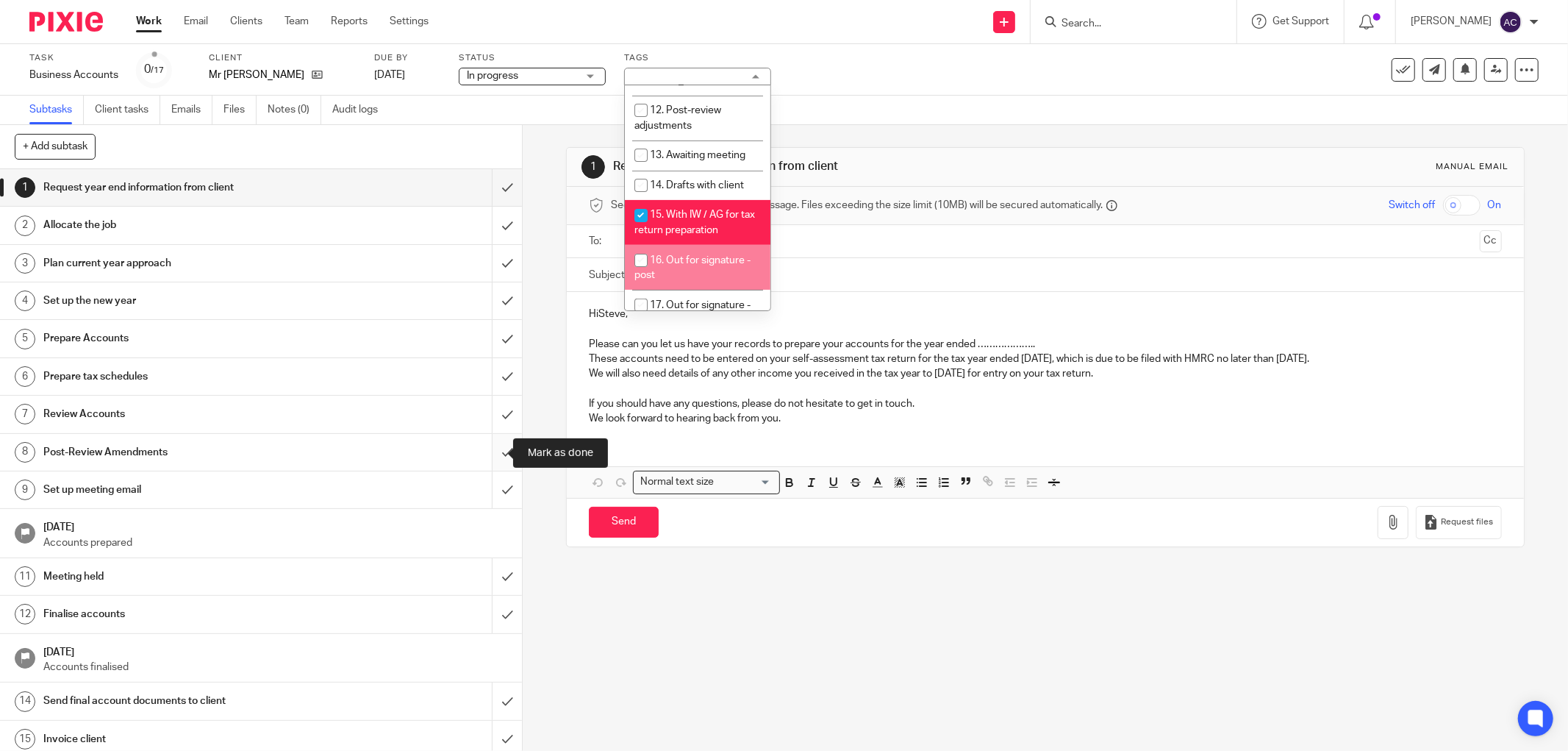
click at [490, 449] on input "submit" at bounding box center [260, 452] width 522 height 37
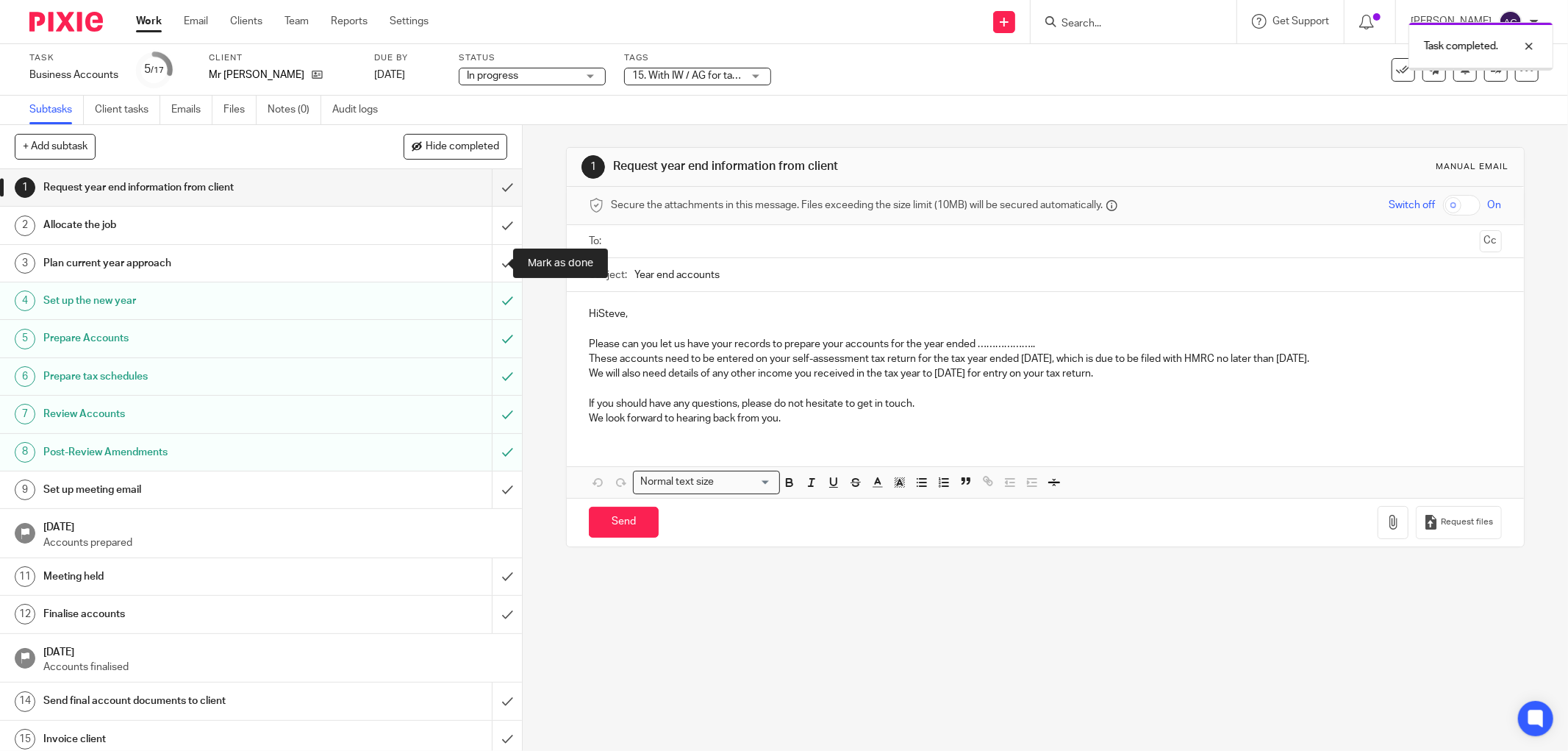
click at [490, 266] on input "submit" at bounding box center [260, 263] width 522 height 37
click at [486, 226] on input "submit" at bounding box center [260, 225] width 522 height 37
click at [488, 192] on input "submit" at bounding box center [260, 187] width 522 height 37
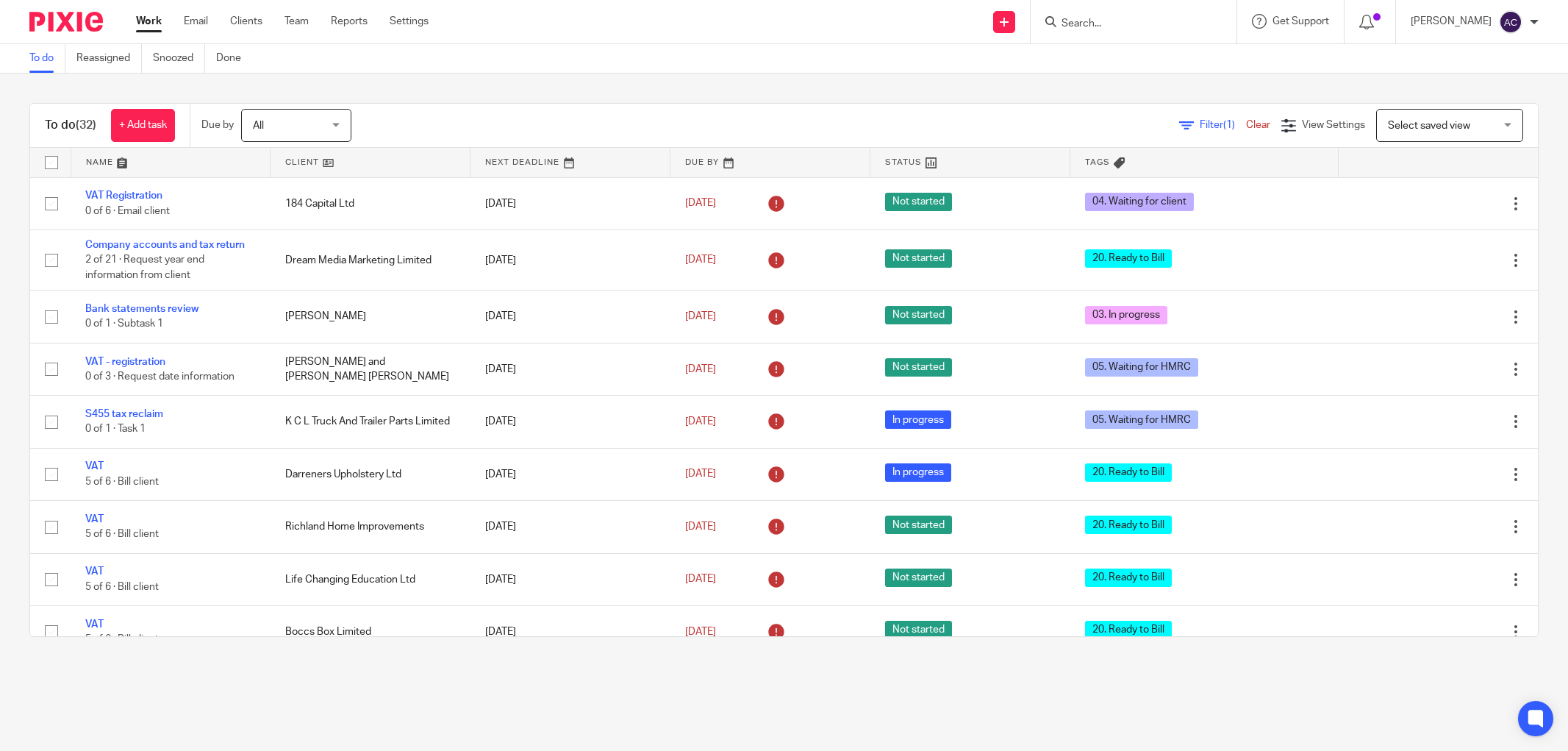
click at [1088, 24] on input "Search" at bounding box center [1126, 25] width 132 height 13
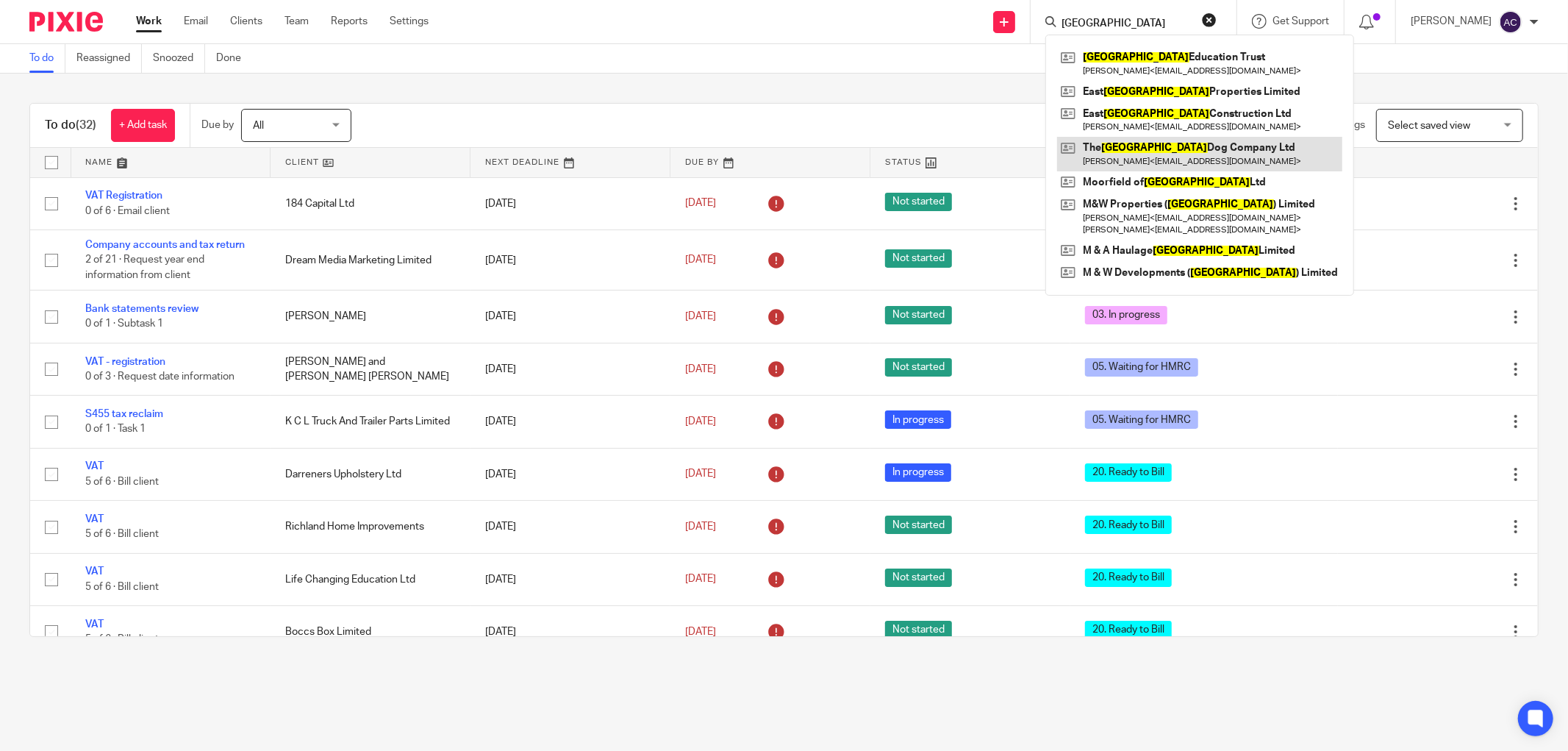
type input "lancashire"
click at [1178, 141] on link at bounding box center [1200, 153] width 285 height 34
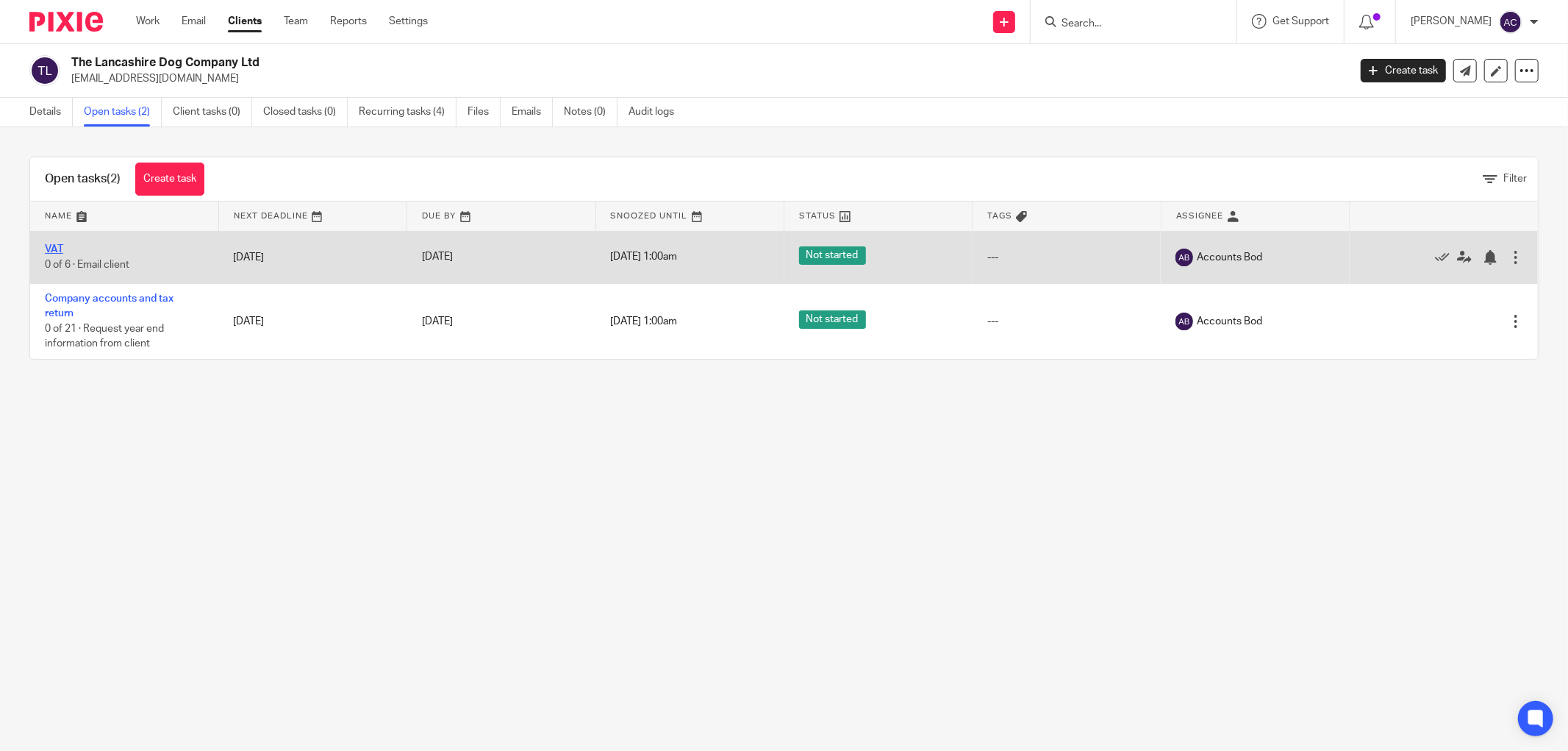
click at [60, 245] on link "VAT" at bounding box center [54, 249] width 19 height 10
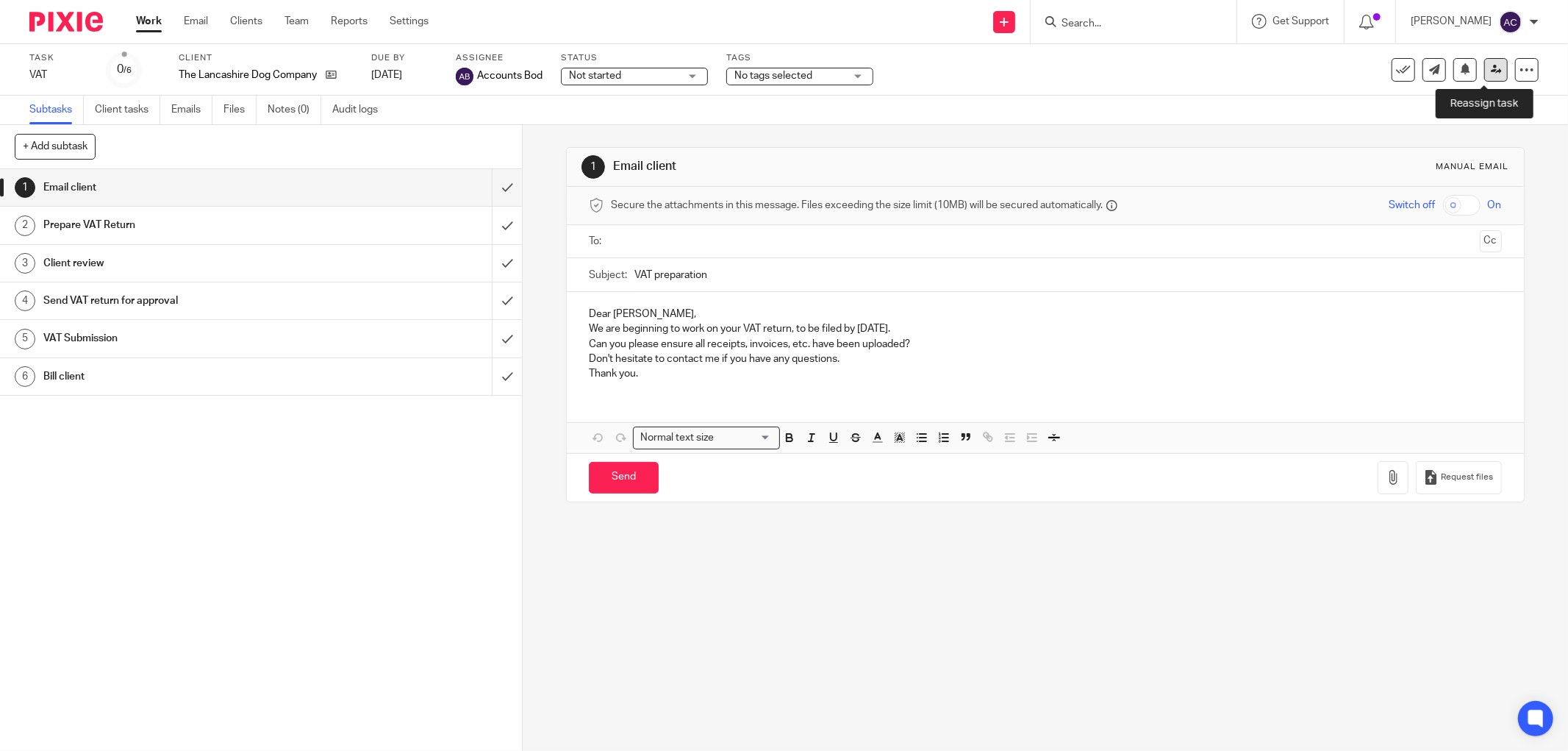
click at [1490, 73] on link at bounding box center [1495, 70] width 23 height 23
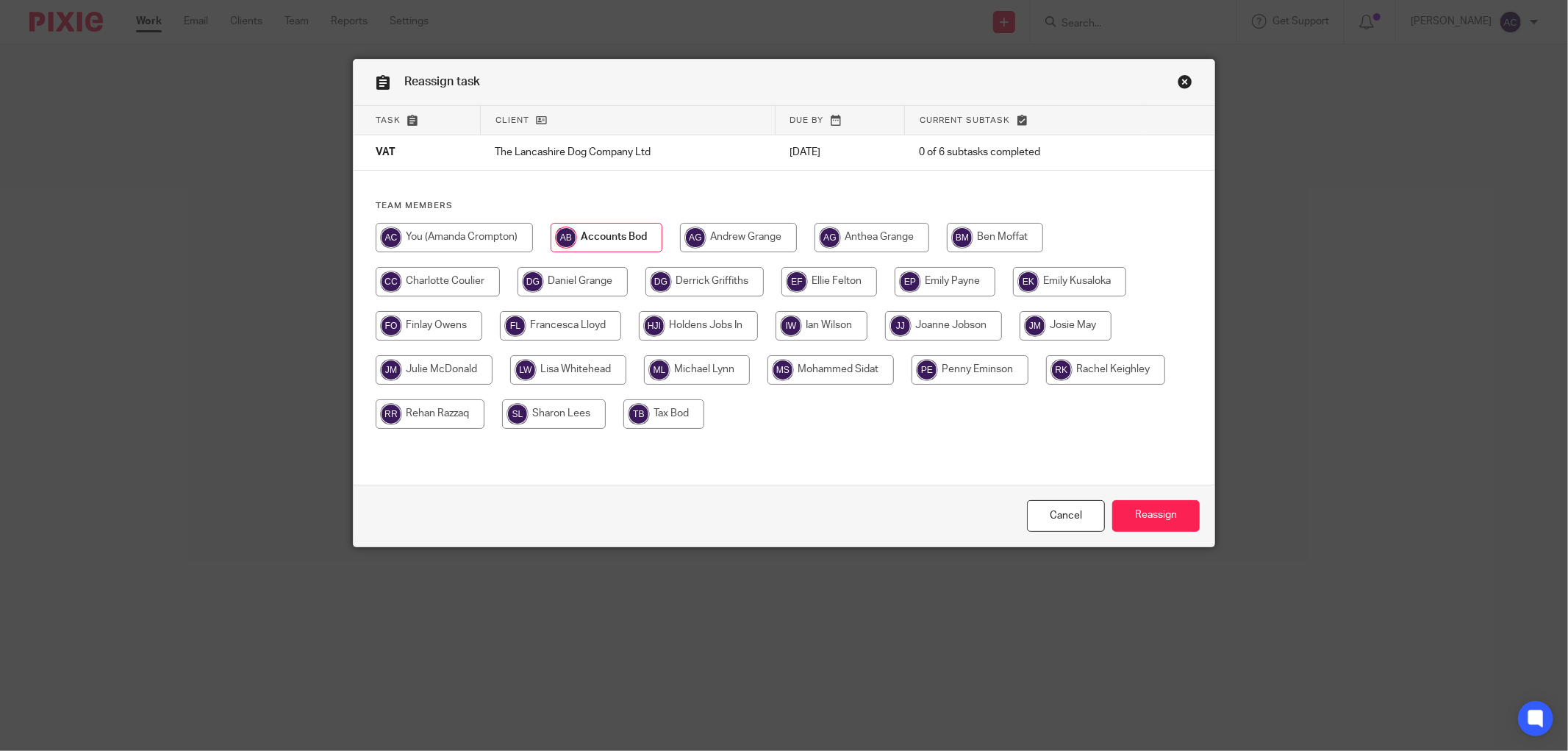
click at [483, 233] on input "radio" at bounding box center [454, 237] width 157 height 29
radio input "true"
click at [1152, 512] on input "Reassign" at bounding box center [1156, 516] width 88 height 31
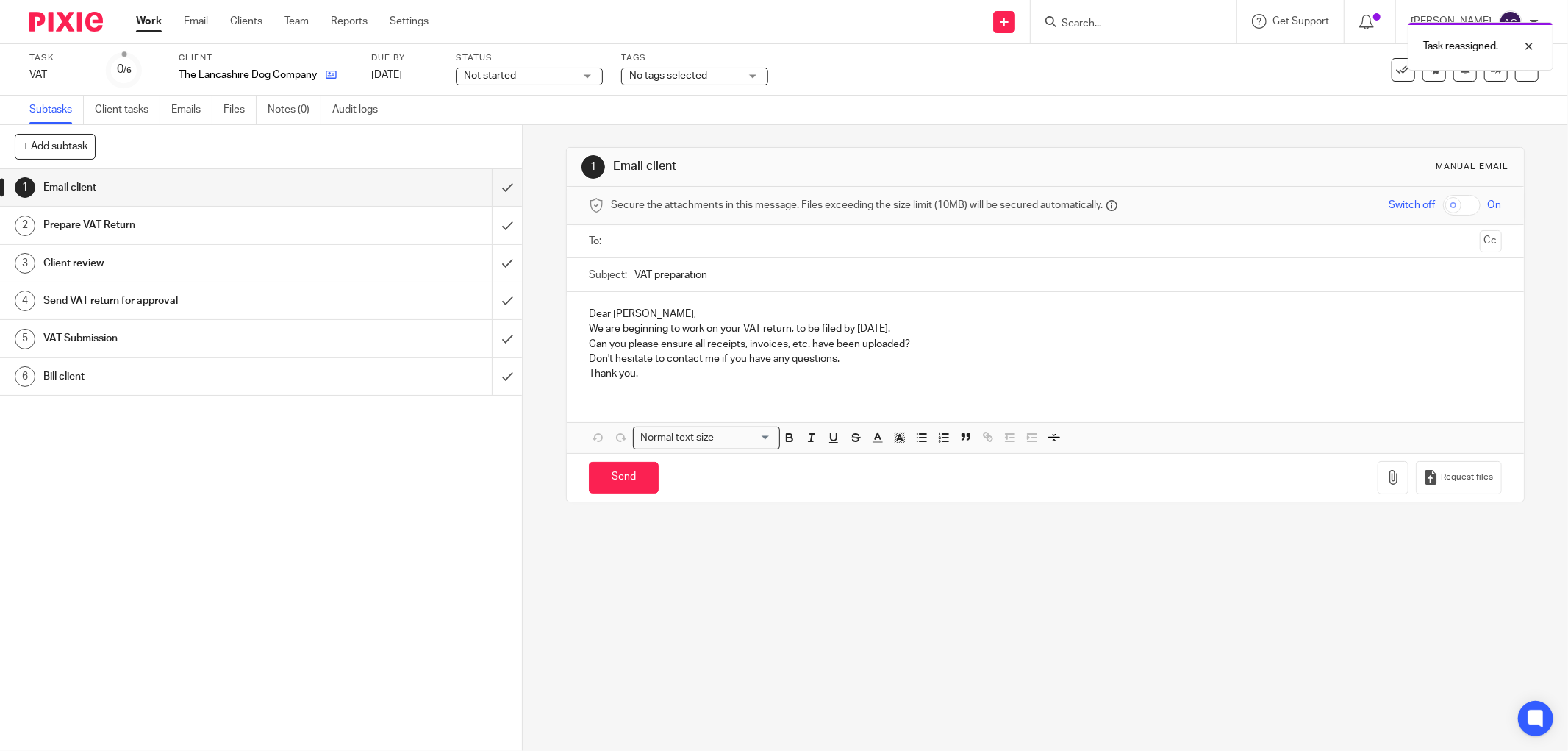
click at [331, 75] on icon at bounding box center [331, 74] width 11 height 11
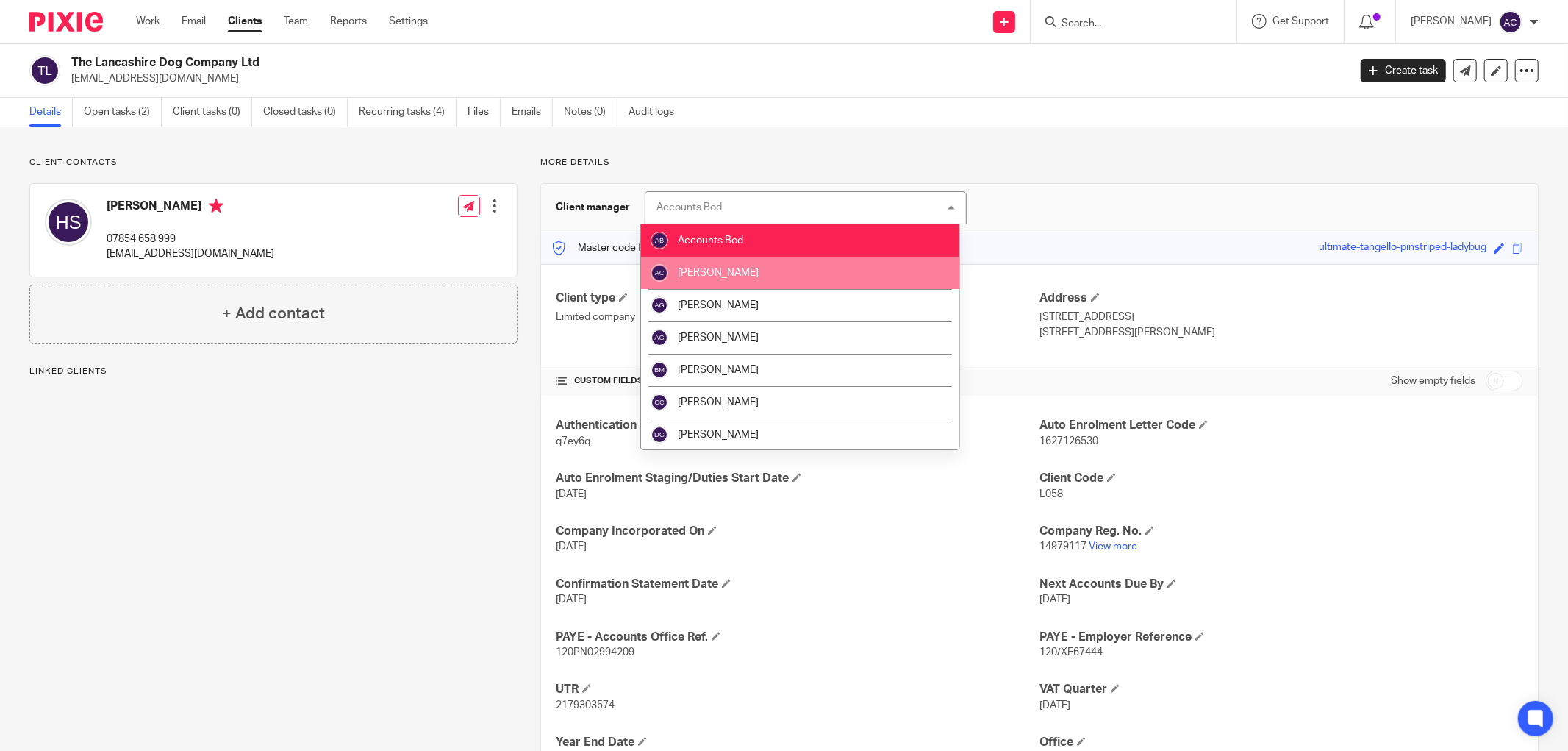
click at [732, 261] on li "[PERSON_NAME]" at bounding box center [800, 273] width 318 height 32
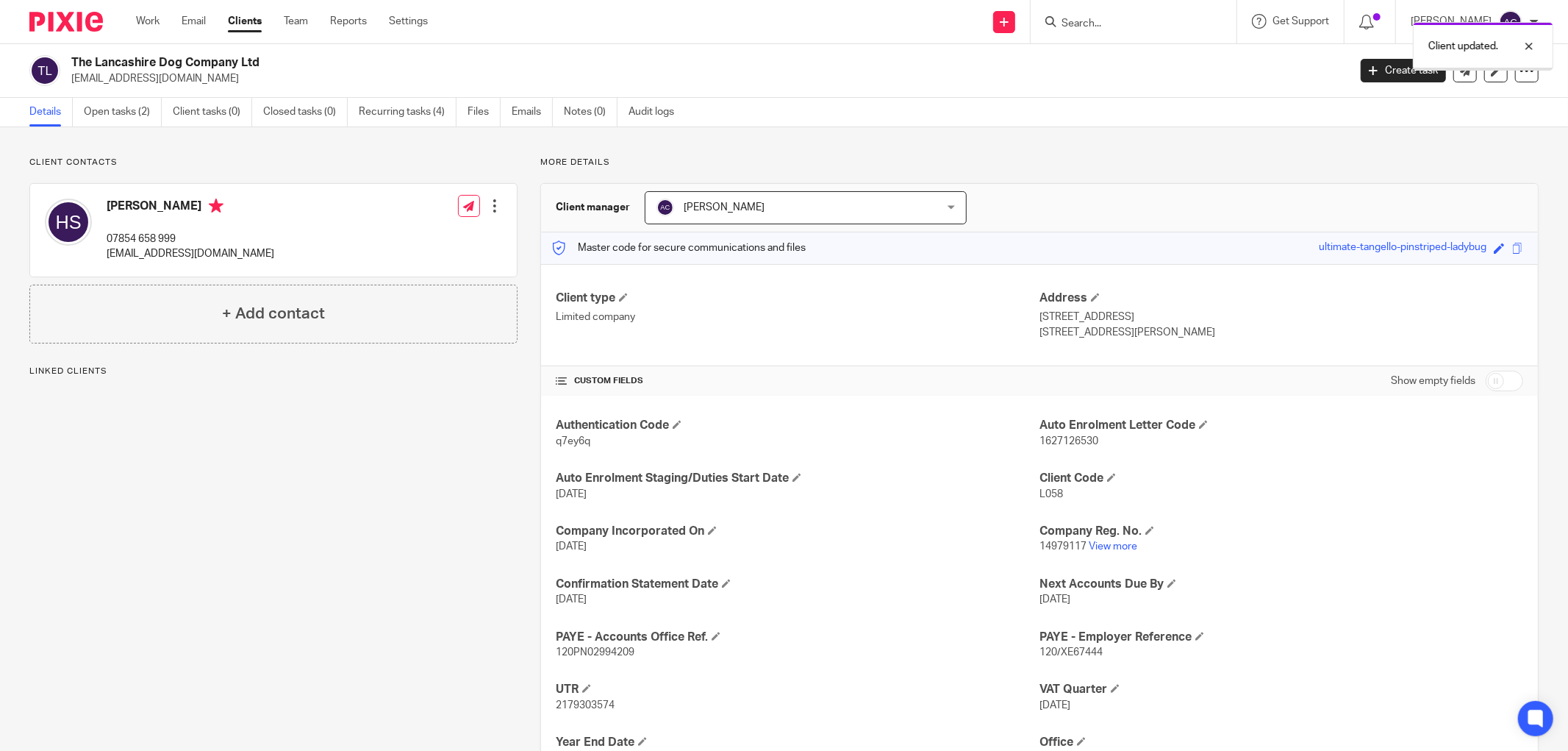
click at [409, 115] on link "Recurring tasks (4)" at bounding box center [407, 112] width 98 height 28
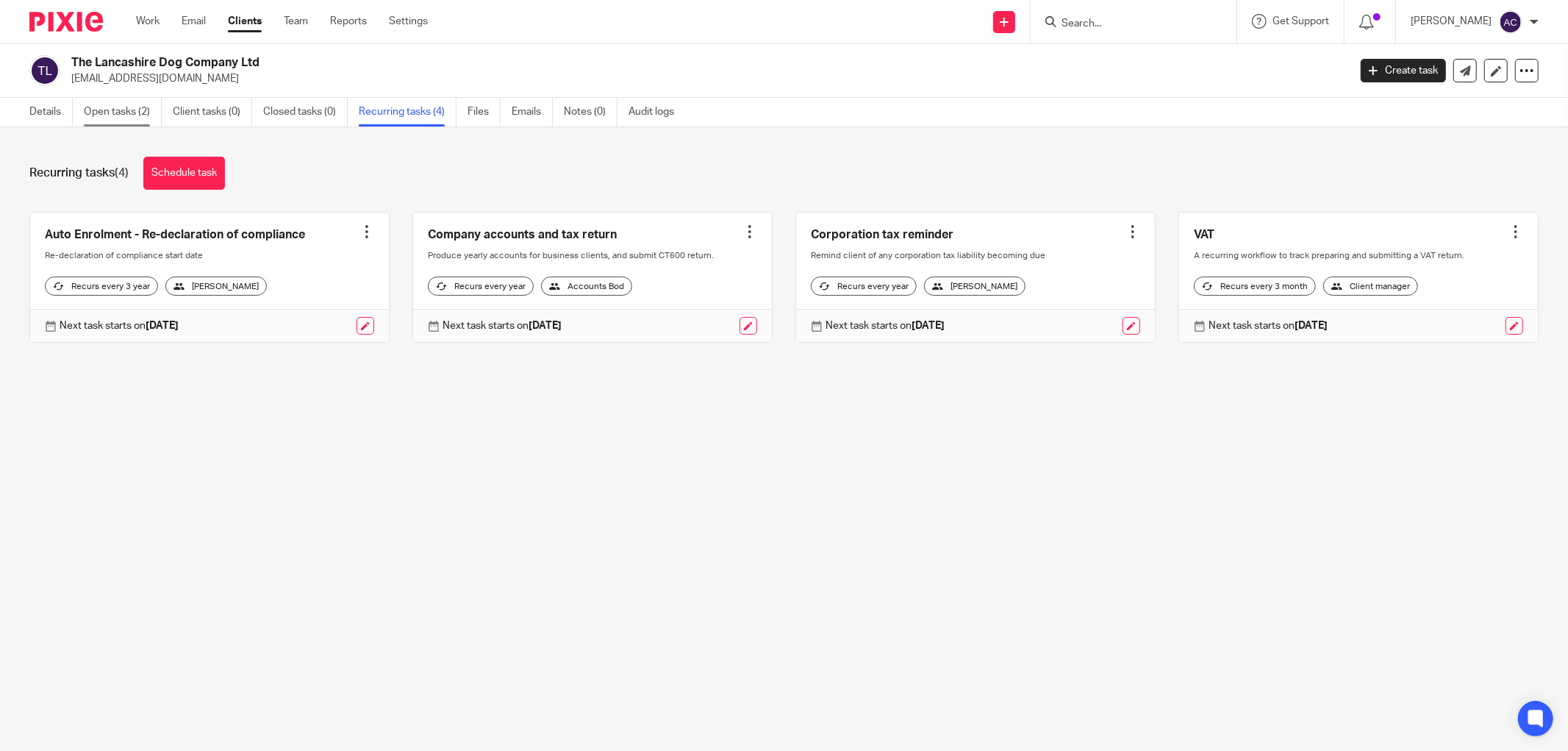
click at [121, 114] on link "Open tasks (2)" at bounding box center [123, 112] width 78 height 28
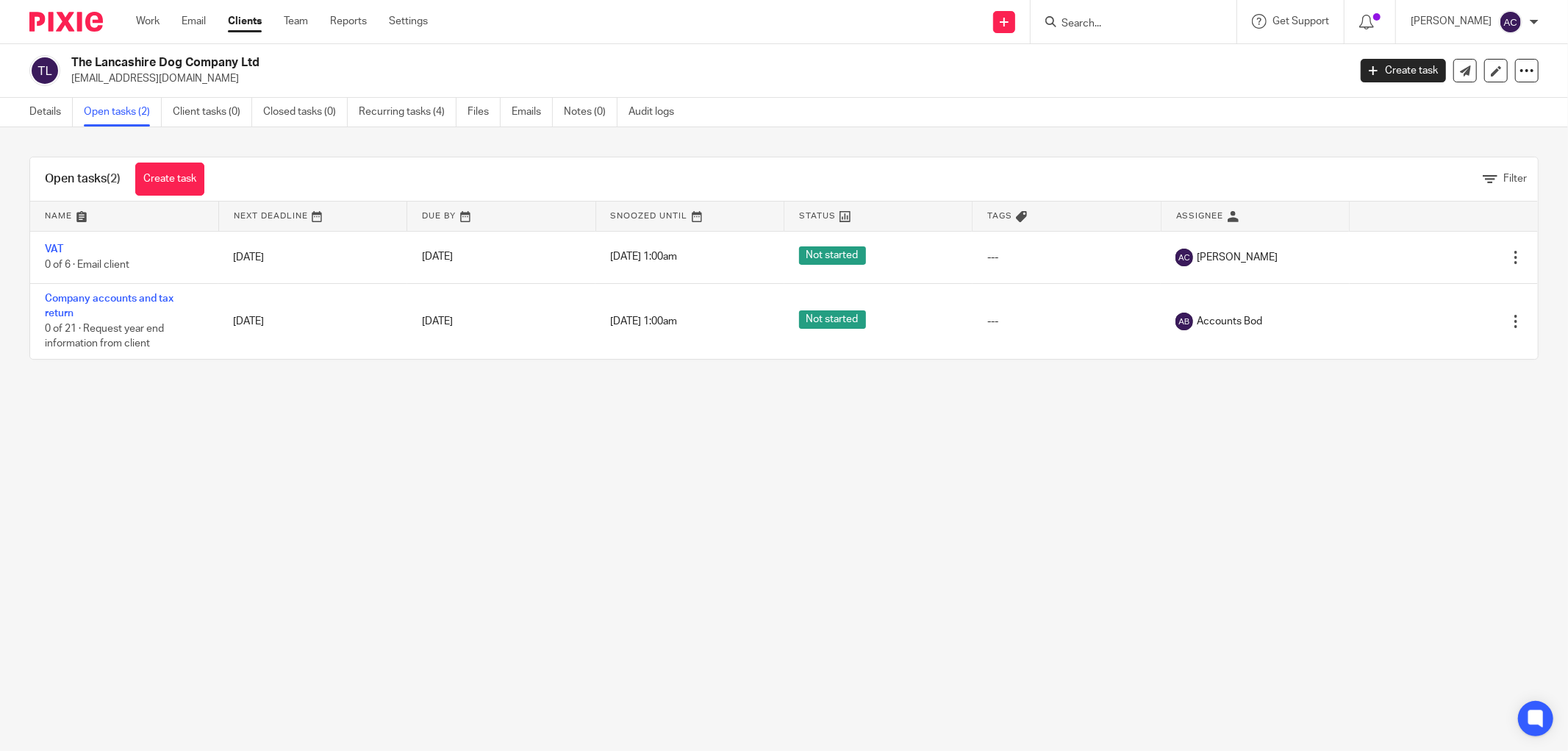
click at [1078, 22] on input "Search" at bounding box center [1126, 25] width 132 height 13
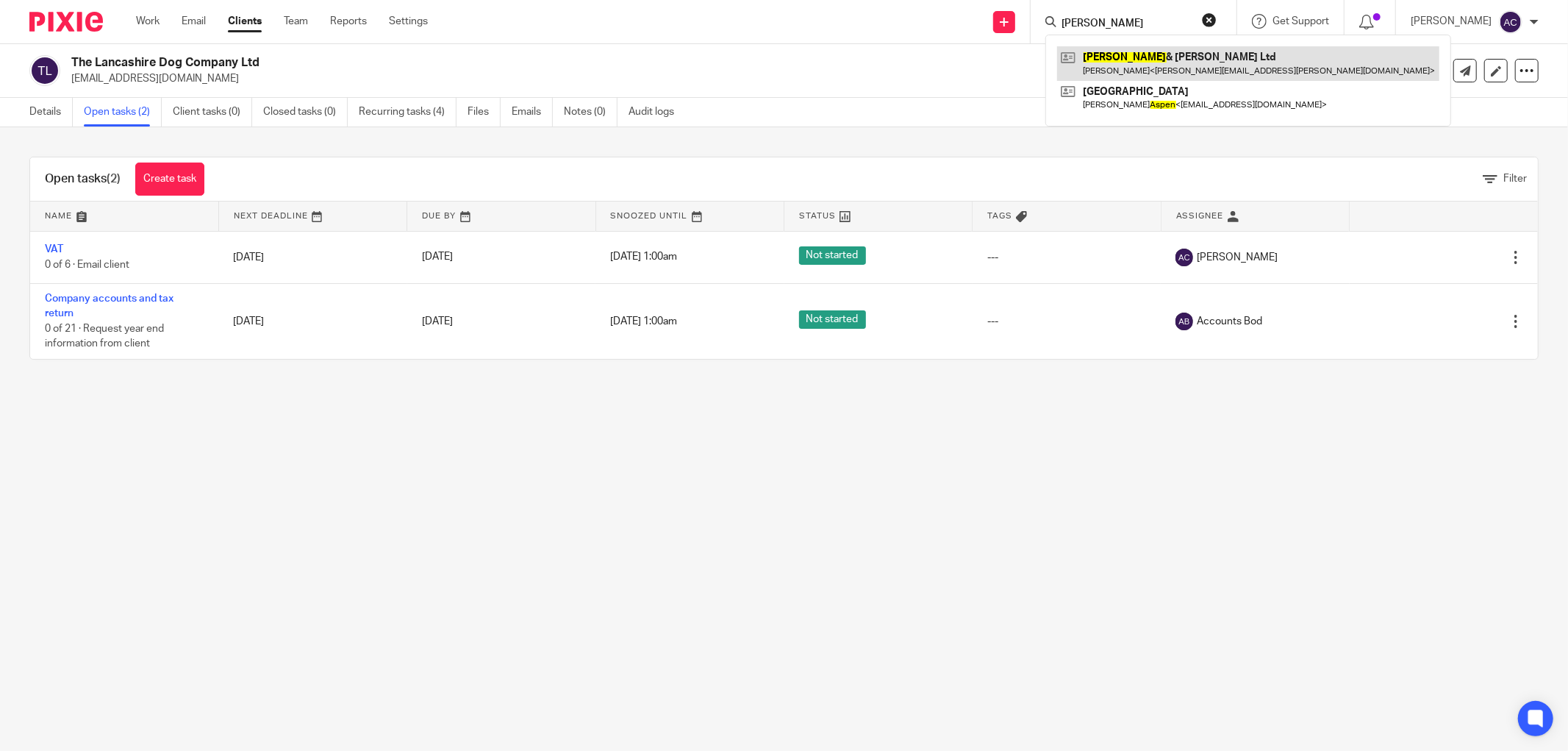
type input "aspel"
click at [1111, 49] on link at bounding box center [1248, 63] width 382 height 34
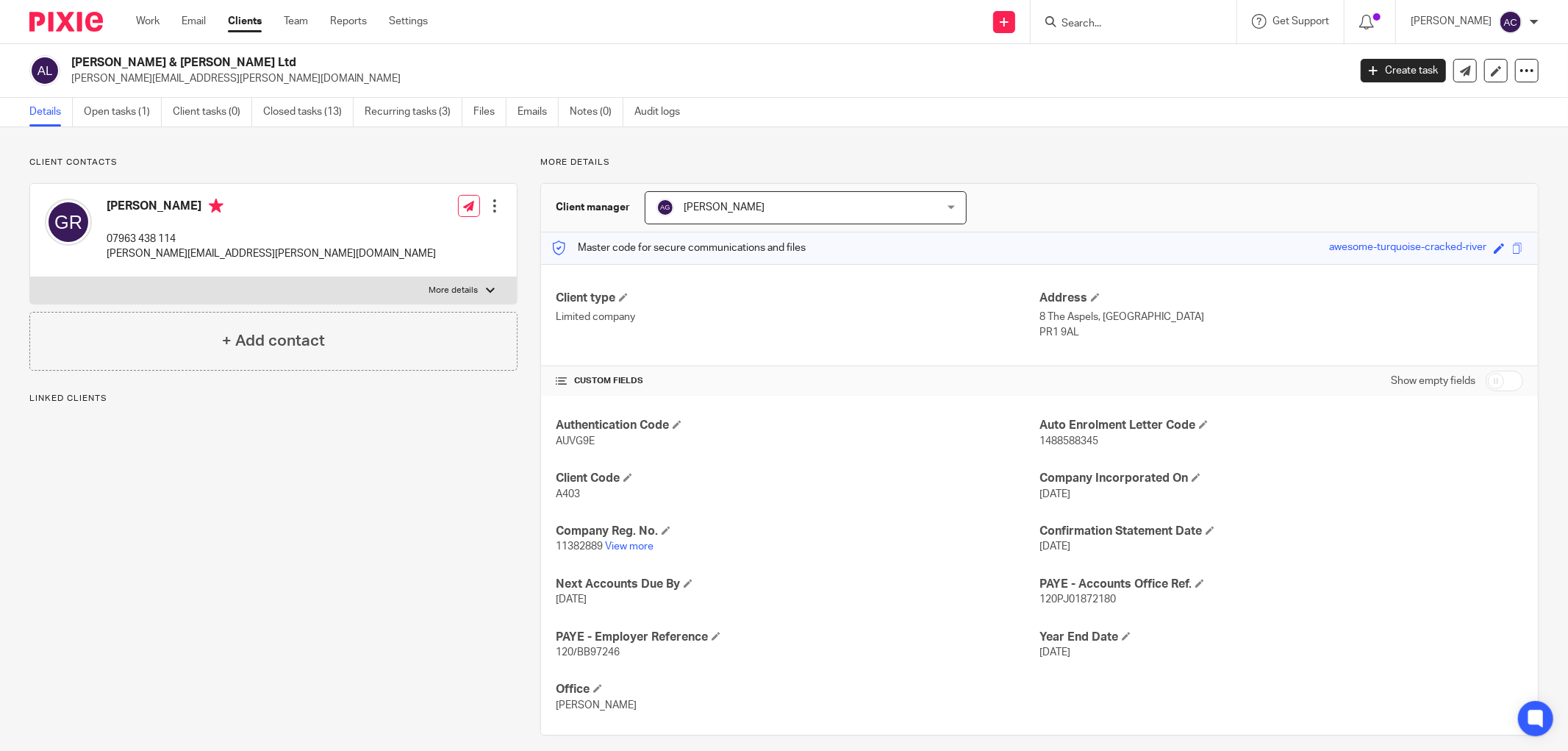
click at [121, 115] on link "Open tasks (1)" at bounding box center [123, 112] width 78 height 28
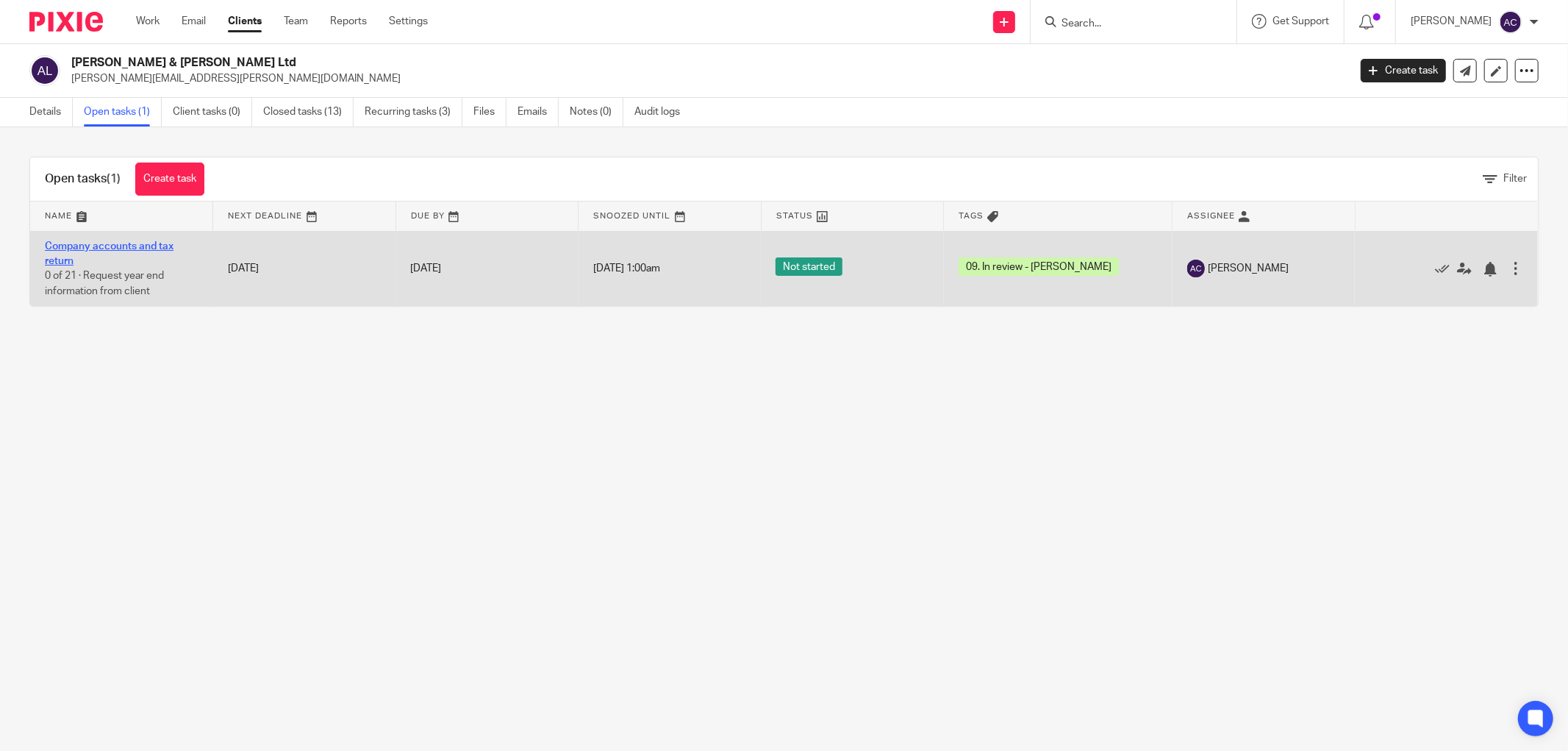
click at [107, 243] on link "Company accounts and tax return" at bounding box center [109, 253] width 129 height 25
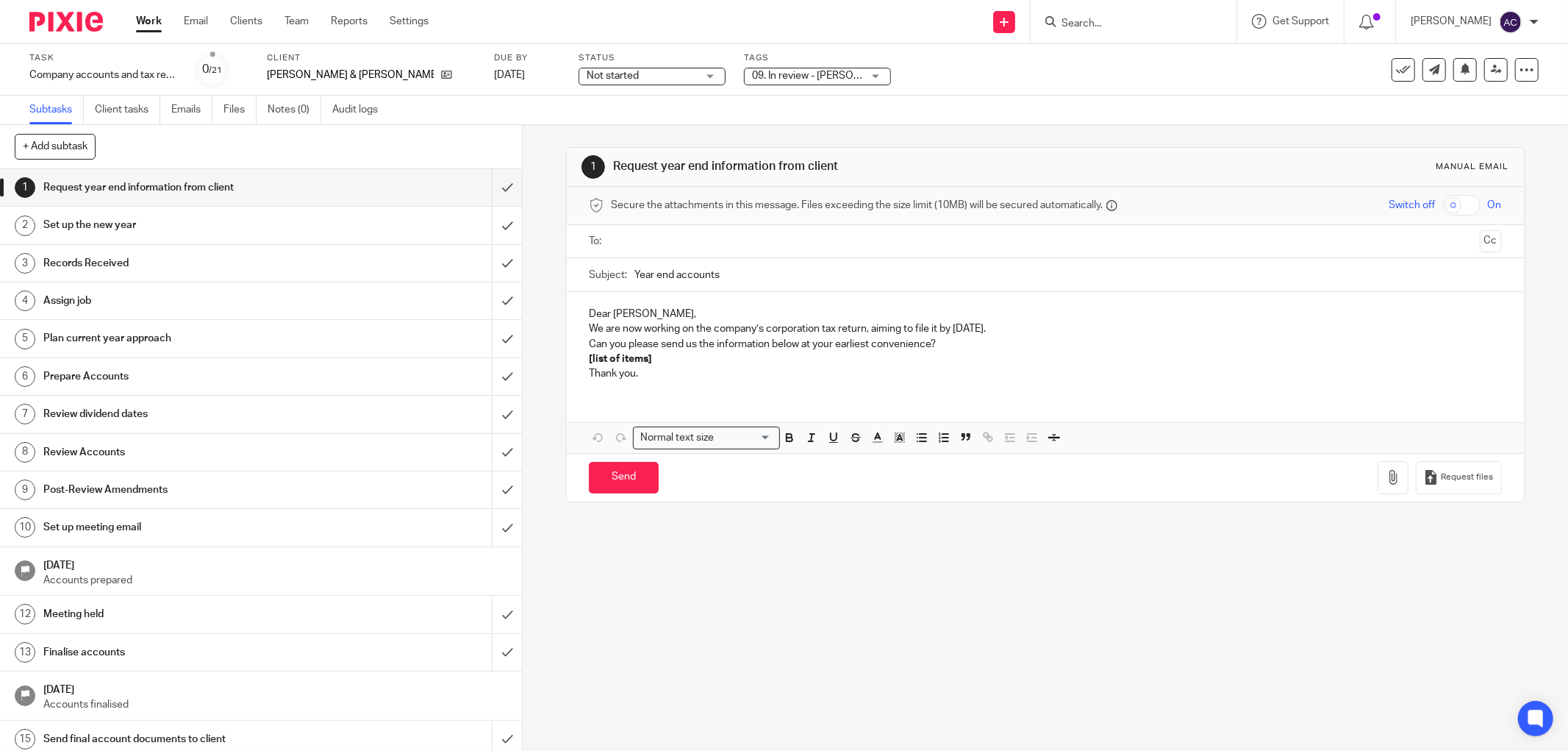
click at [587, 79] on span "Not started" at bounding box center [613, 76] width 52 height 10
click at [571, 116] on li "In progress" at bounding box center [591, 130] width 146 height 30
click at [778, 73] on span "09. In review - [PERSON_NAME]" at bounding box center [825, 76] width 146 height 10
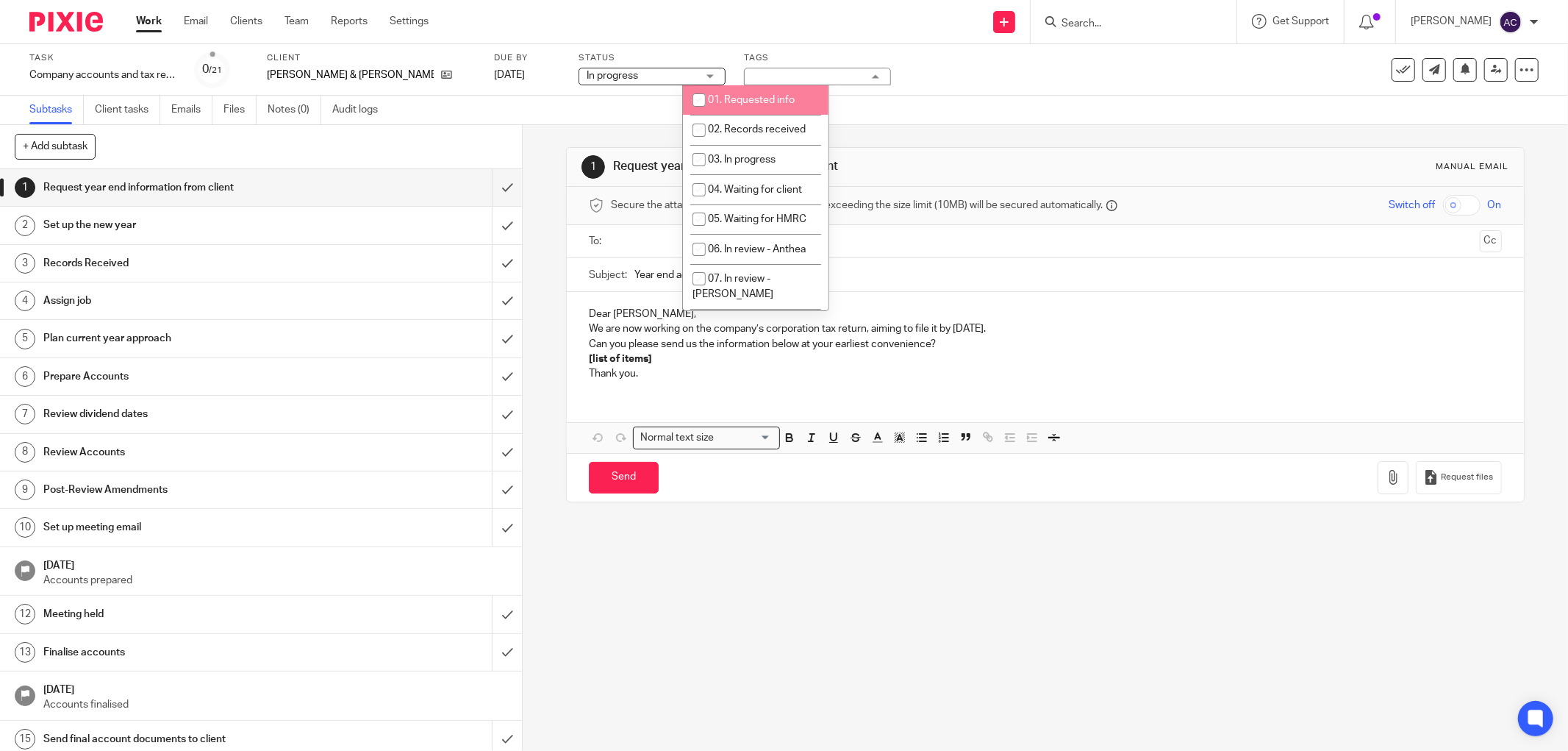
scroll to position [196, 0]
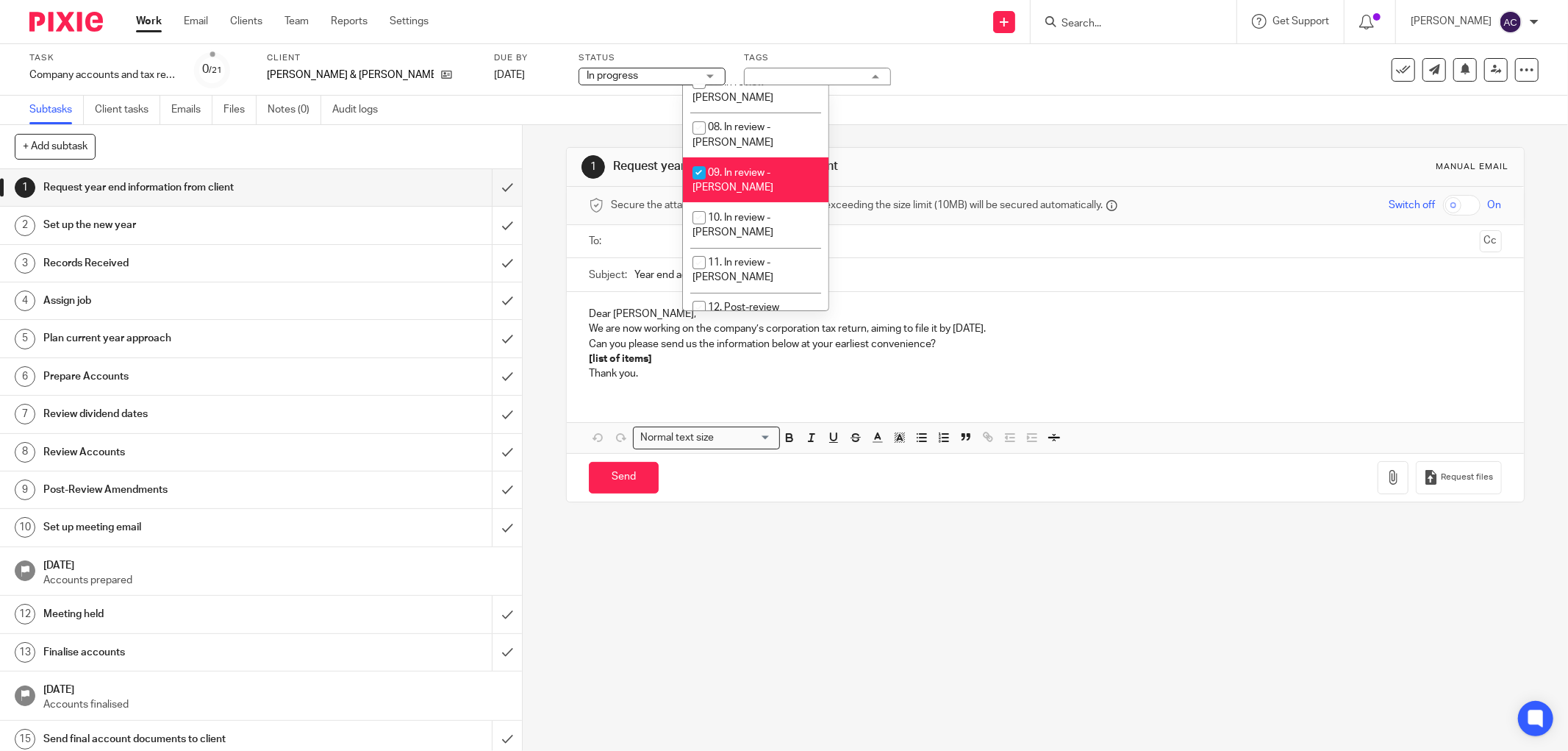
click at [700, 159] on input "checkbox" at bounding box center [699, 172] width 28 height 28
checkbox input "false"
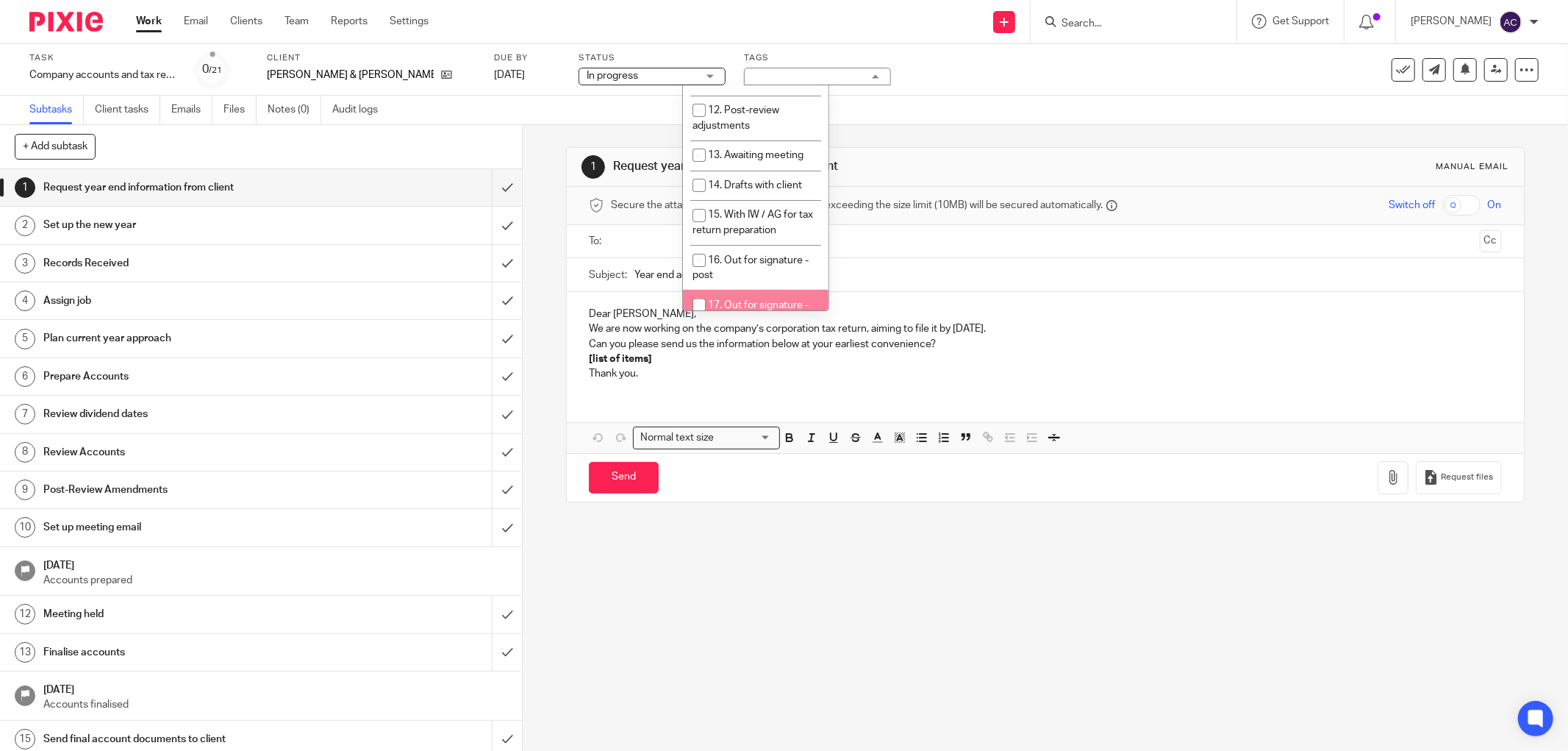
click at [744, 290] on li "17. Out for signature - electronic" at bounding box center [756, 312] width 146 height 45
checkbox input "true"
click at [489, 491] on input "submit" at bounding box center [260, 490] width 522 height 37
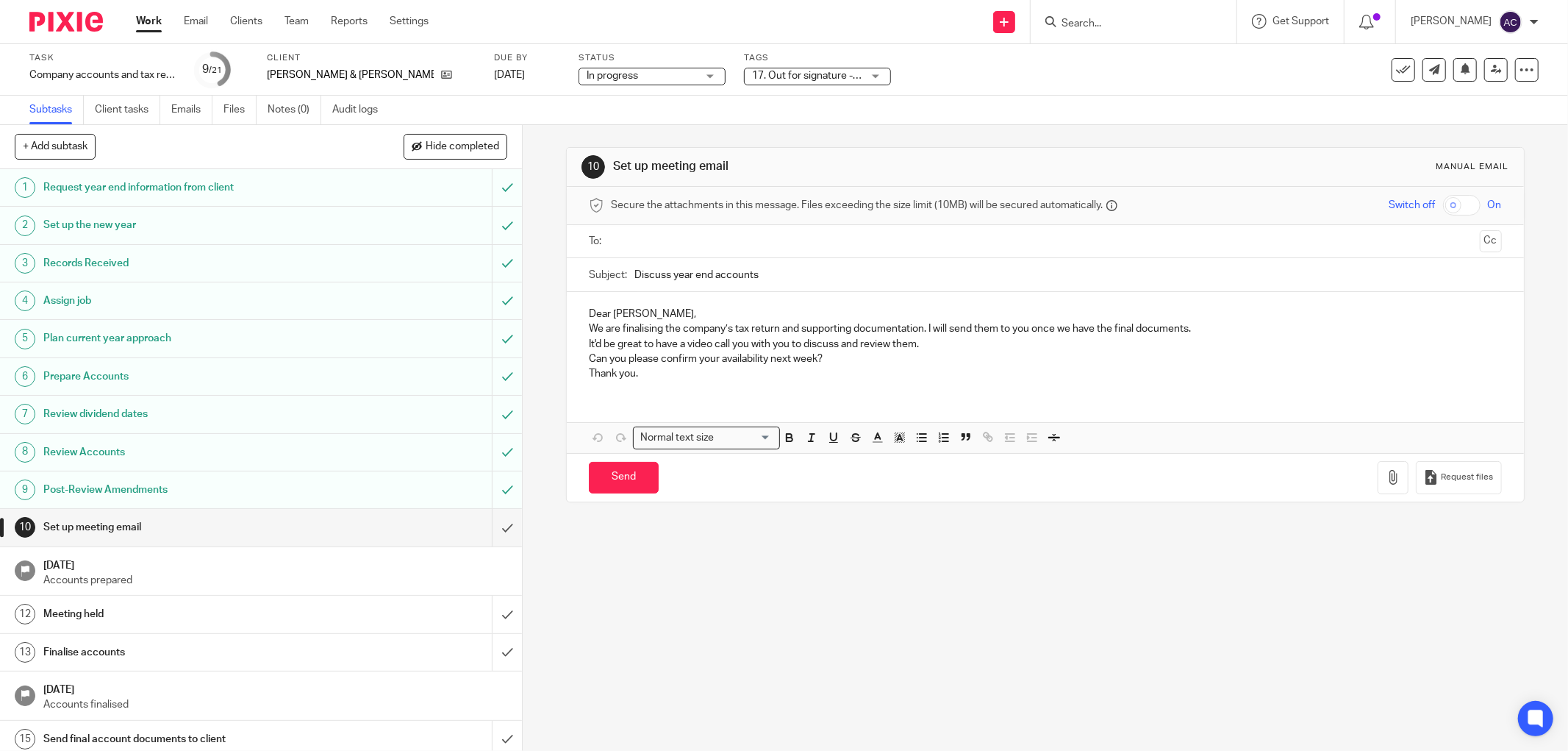
click at [144, 20] on link "Work" at bounding box center [149, 22] width 25 height 15
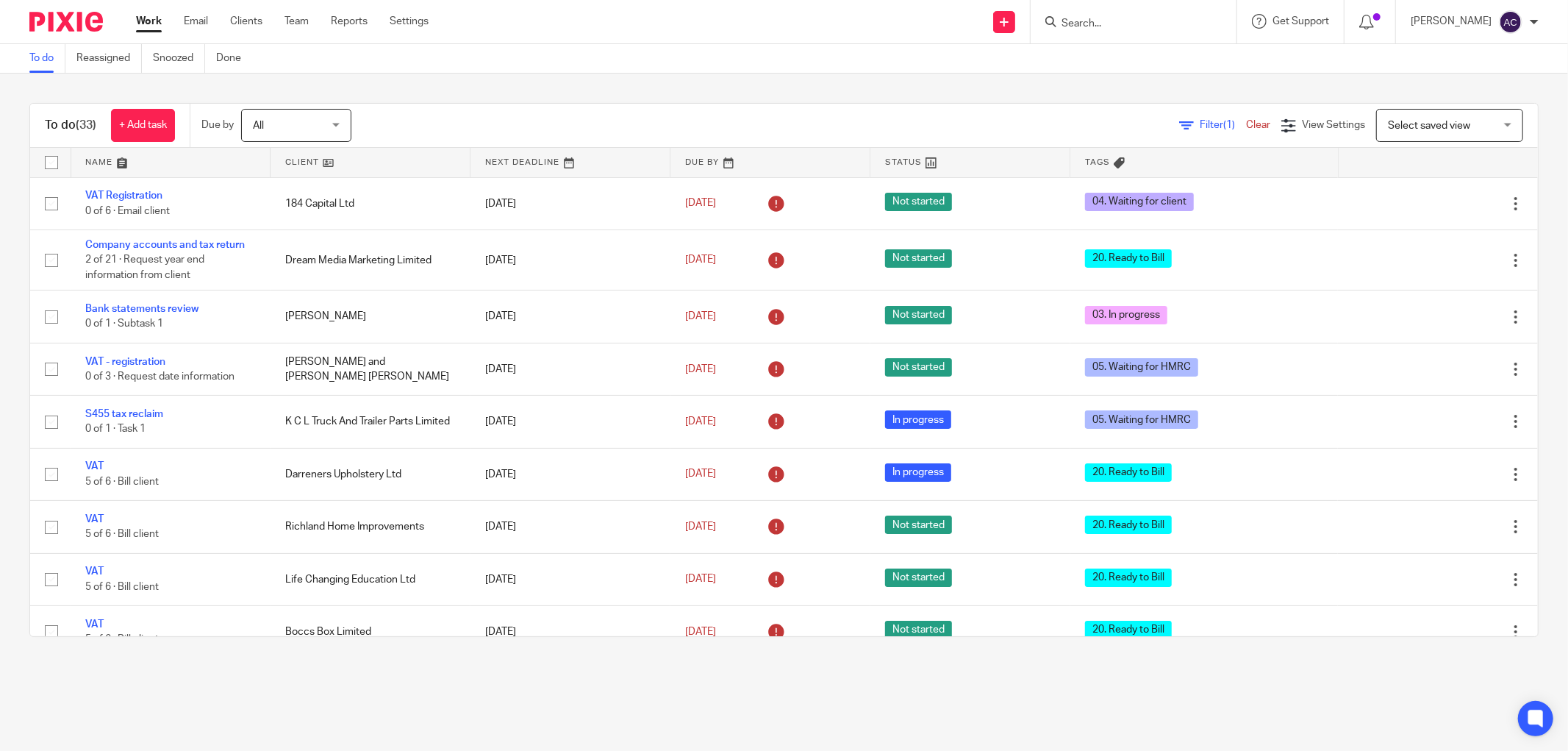
click at [1200, 127] on span "Filter (1)" at bounding box center [1223, 125] width 46 height 10
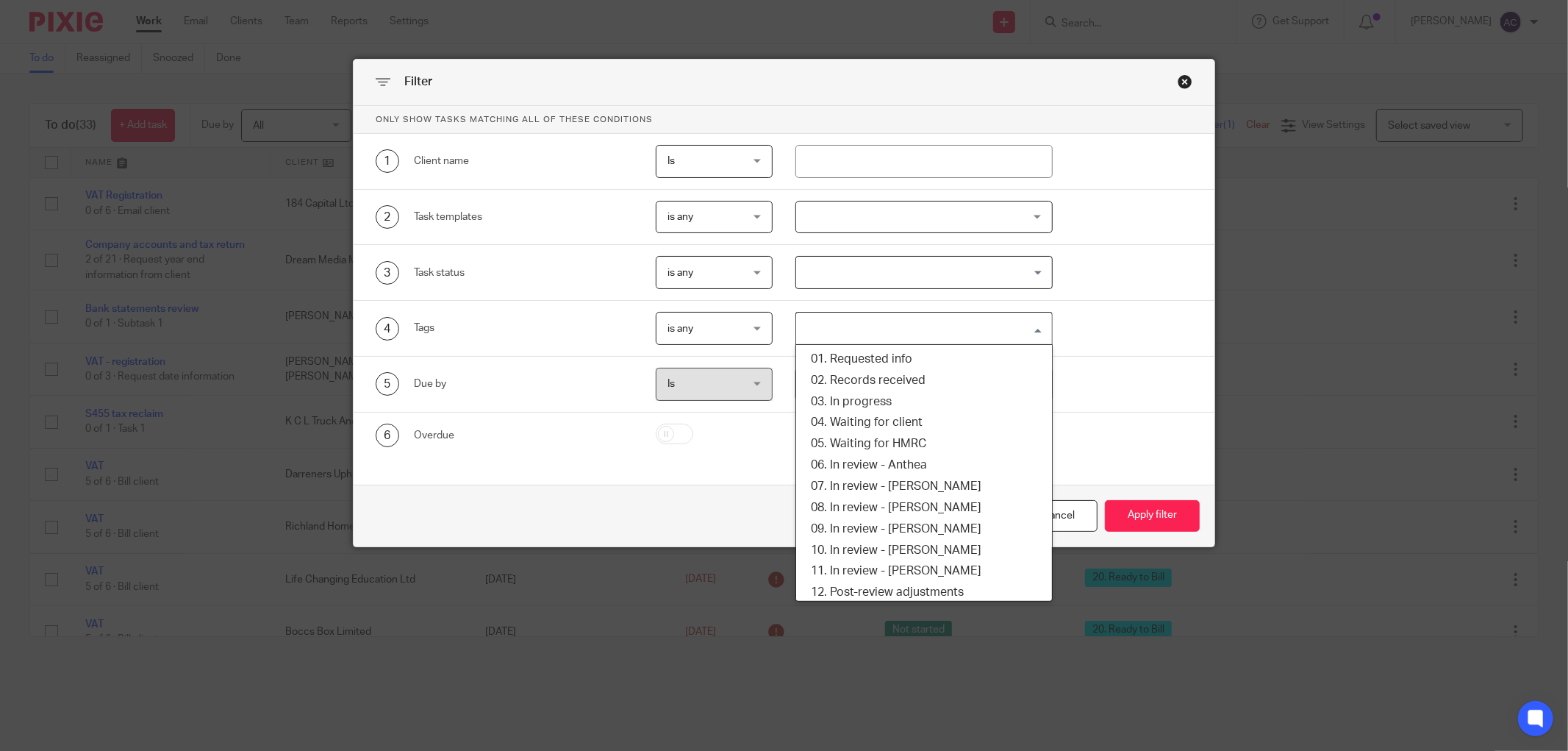
click at [851, 329] on input "Search for option" at bounding box center [921, 328] width 246 height 25
click at [915, 529] on li "09. In review - [PERSON_NAME]" at bounding box center [924, 529] width 256 height 21
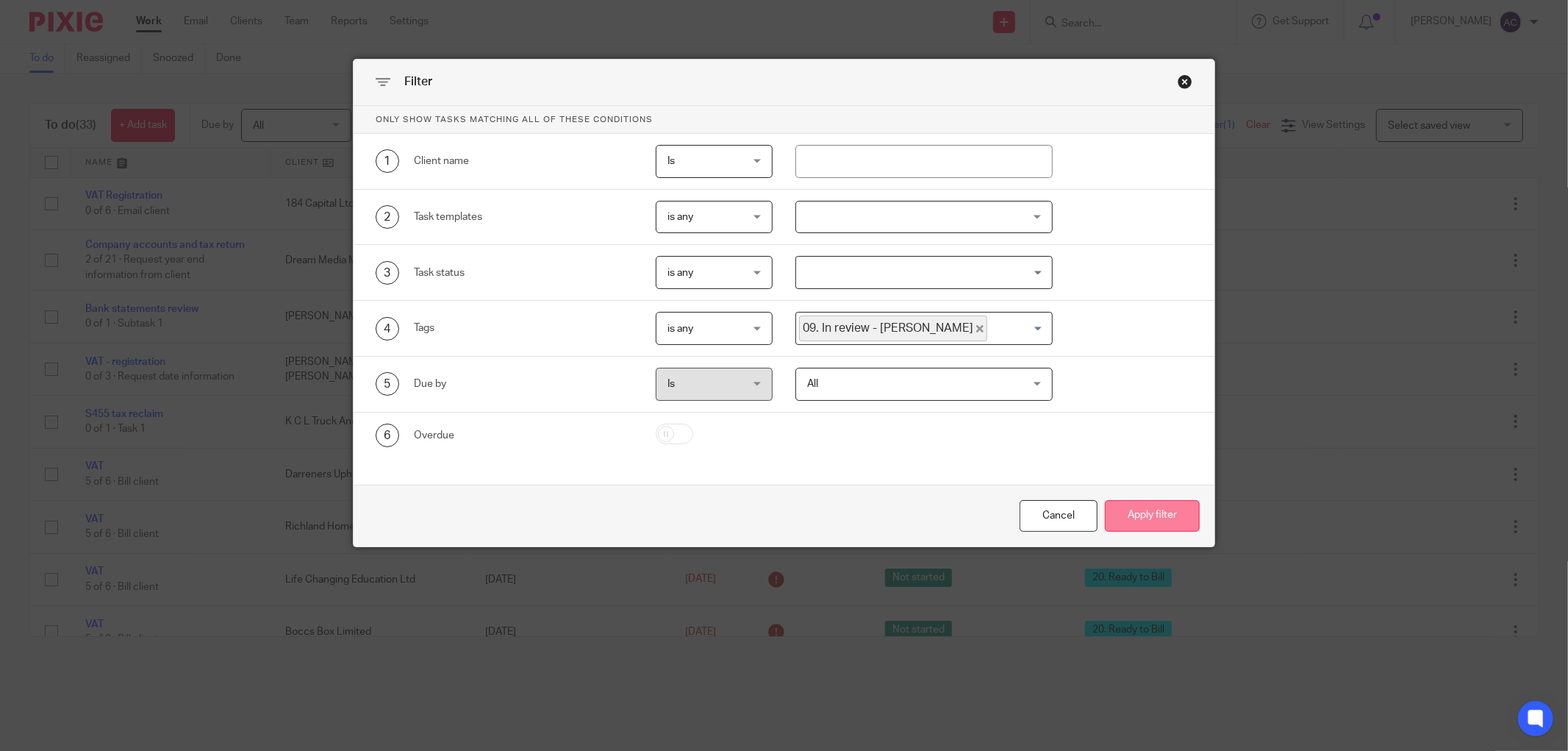
click at [1169, 524] on button "Apply filter" at bounding box center [1152, 516] width 95 height 31
